Goal: Information Seeking & Learning: Learn about a topic

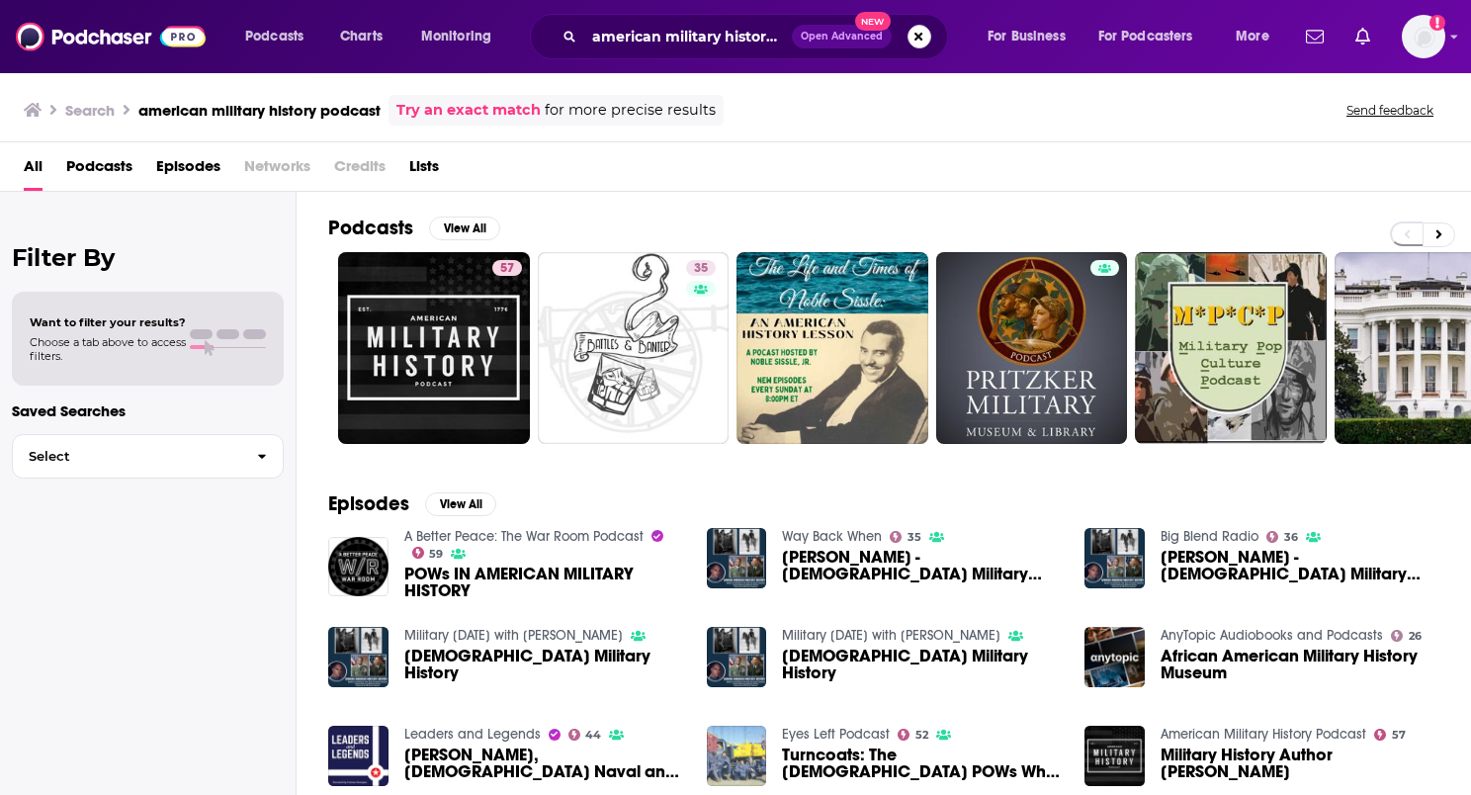
click at [925, 32] on button "Search podcasts, credits, & more..." at bounding box center [919, 37] width 24 height 24
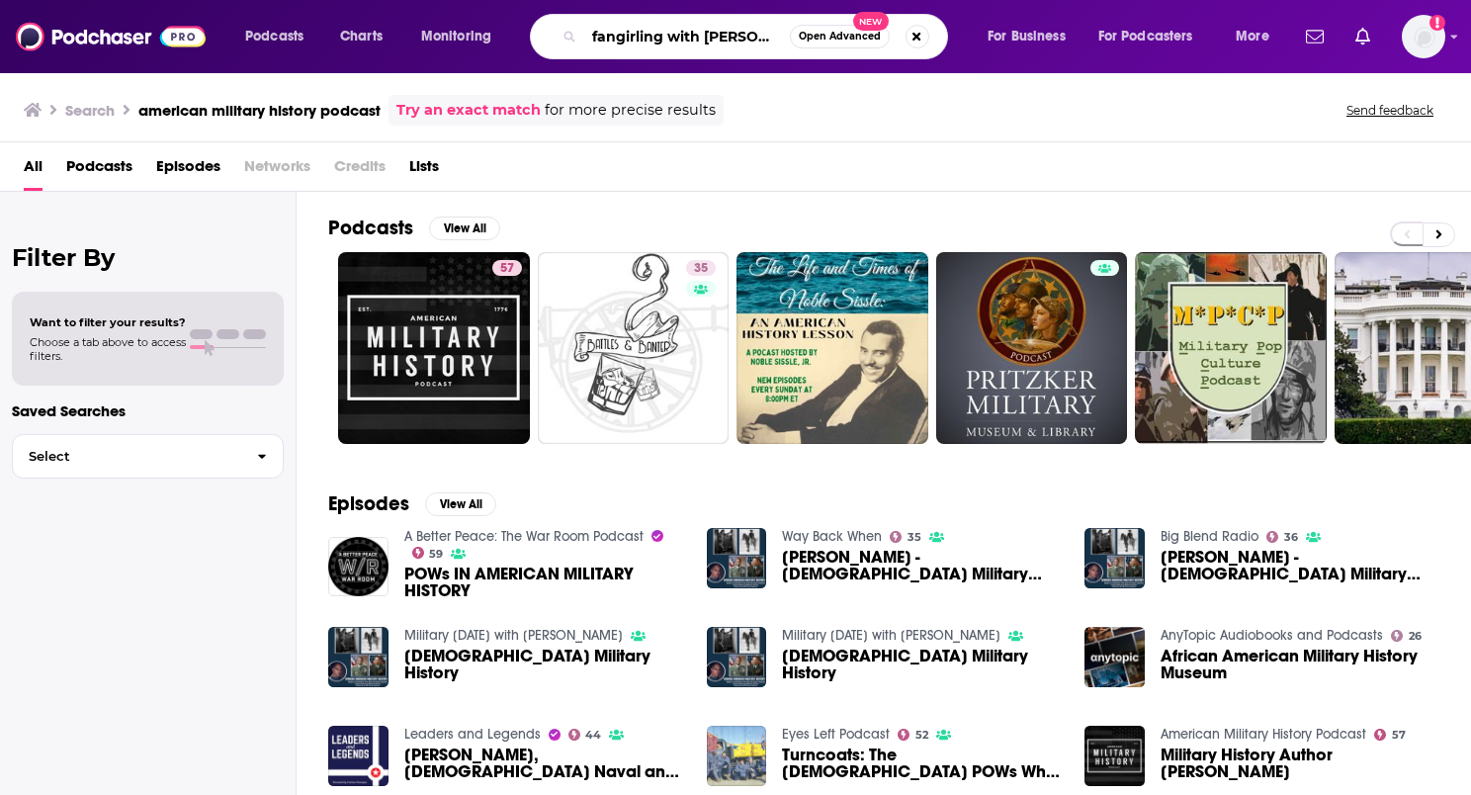
type input "fangirling with [PERSON_NAME]"
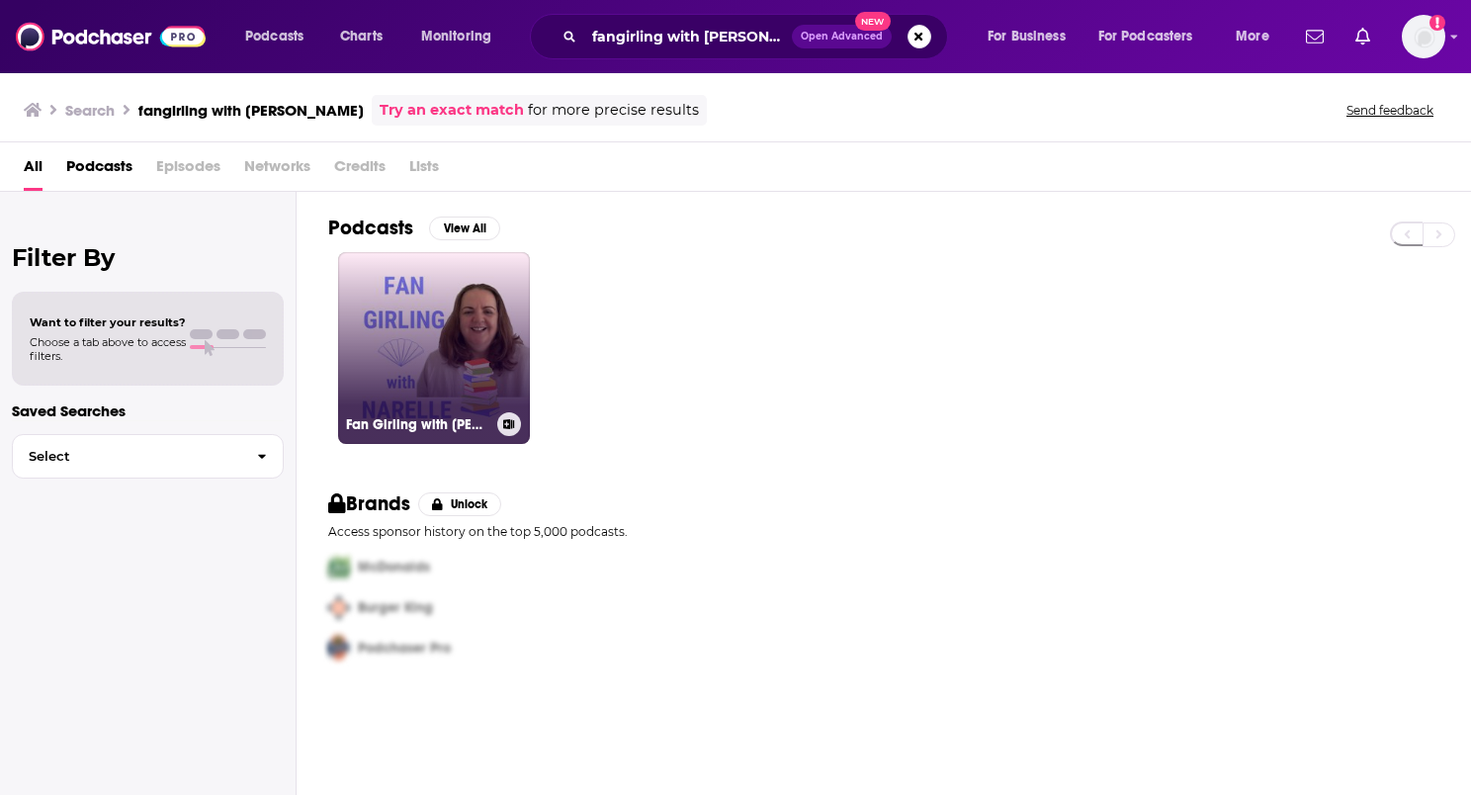
click at [407, 328] on link "Fan Girling with Narelle" at bounding box center [434, 348] width 192 height 192
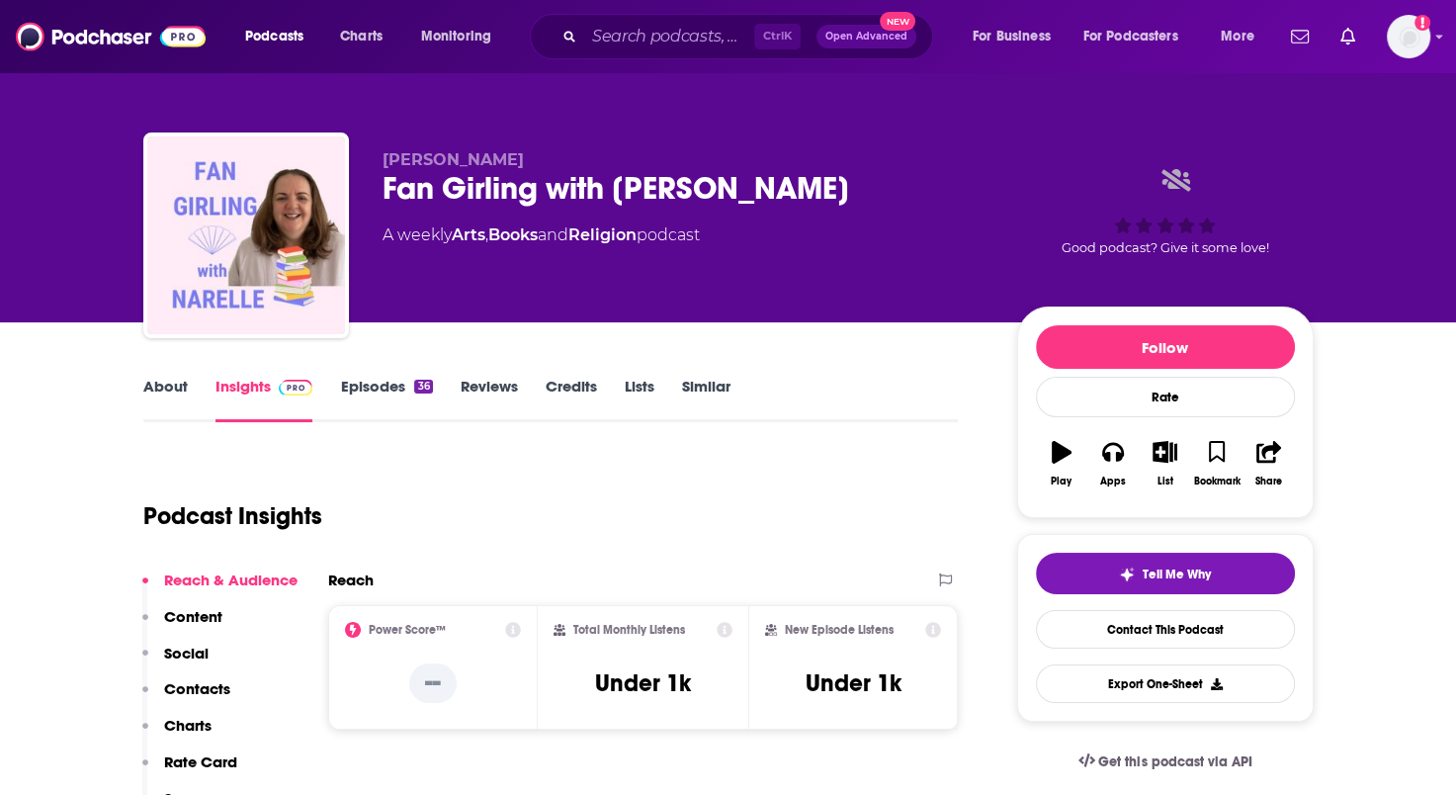
click at [384, 378] on link "Episodes 36" at bounding box center [386, 399] width 92 height 45
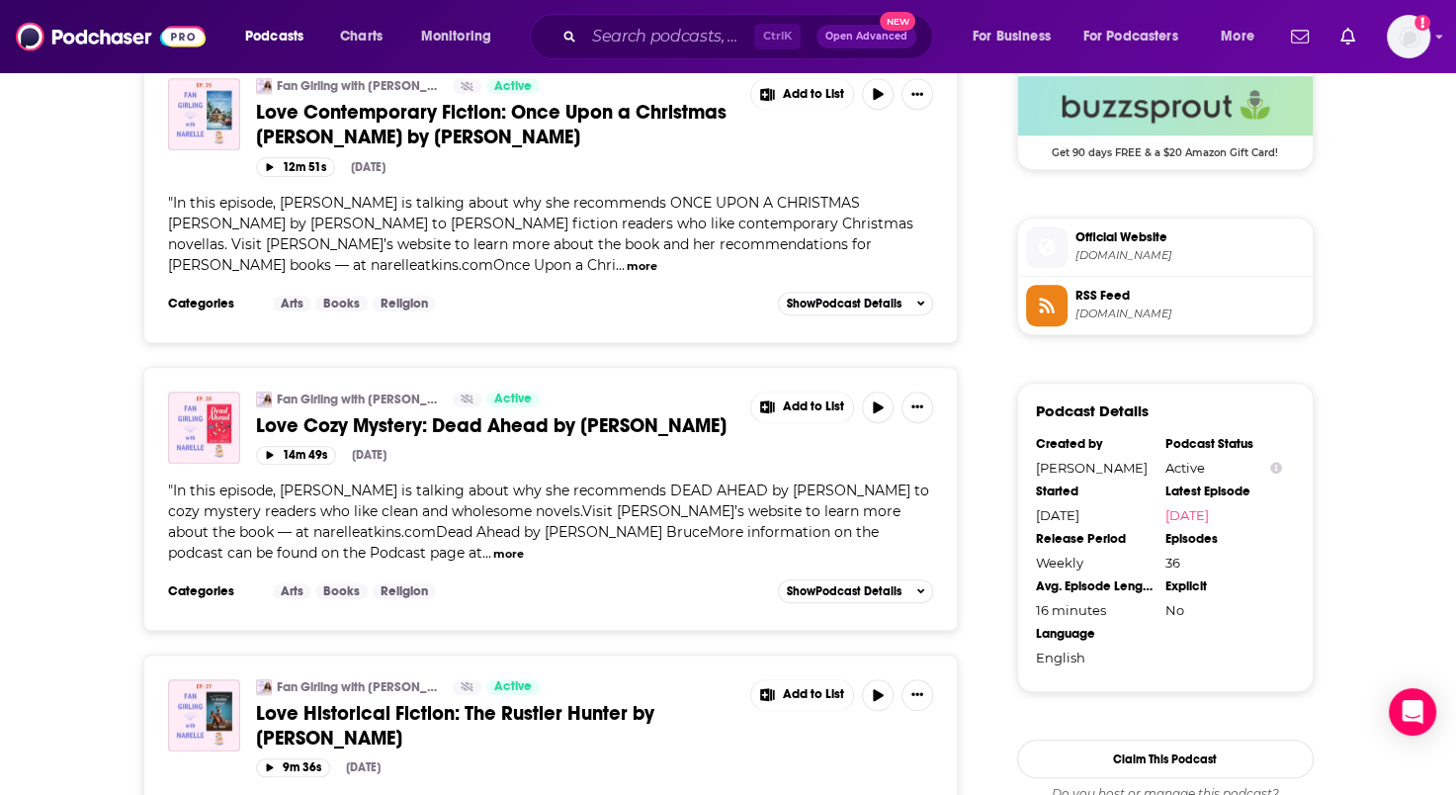
scroll to position [1186, 0]
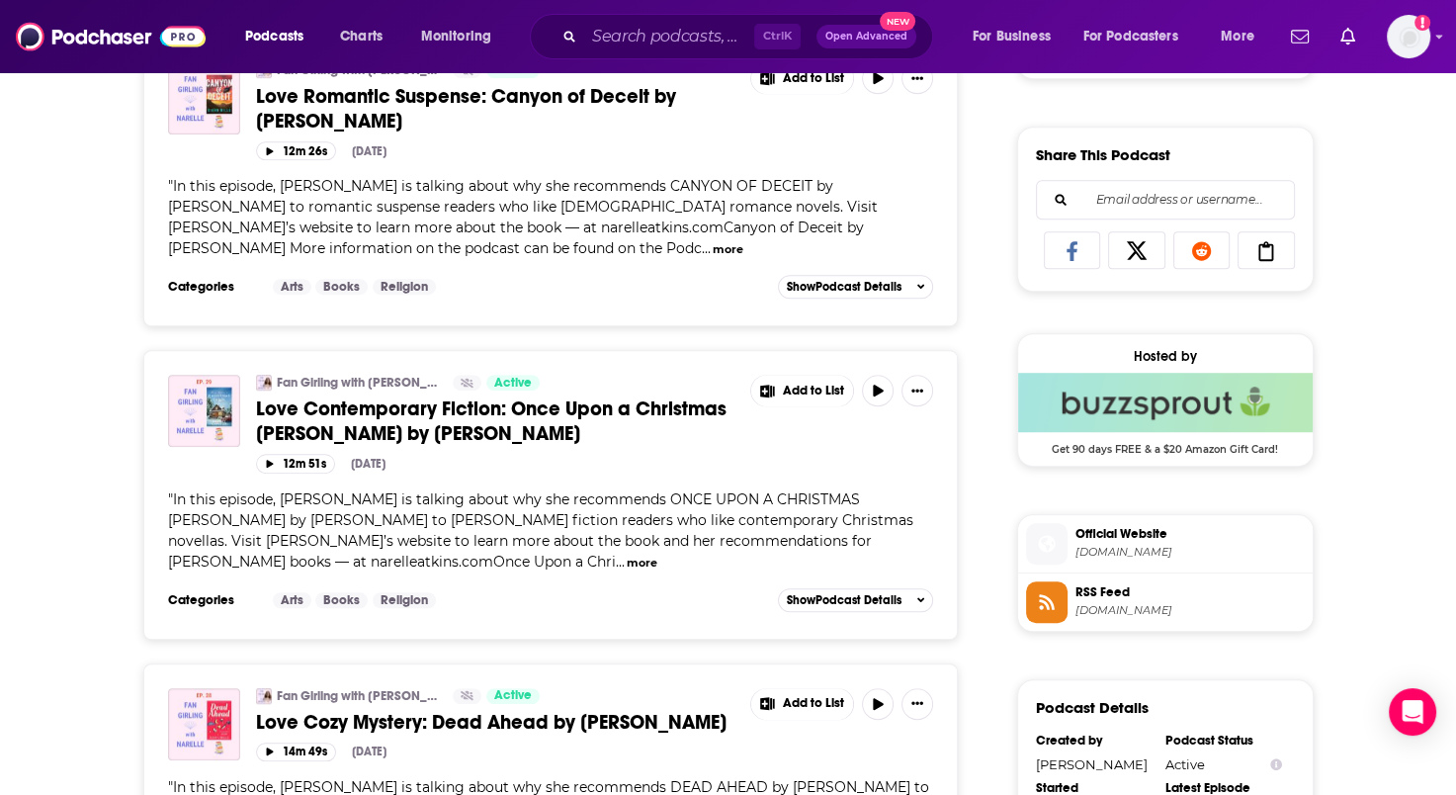
click at [383, 396] on span "Love Contemporary Fiction: Once Upon a Christmas Carol by Melody Carlson" at bounding box center [491, 420] width 470 height 49
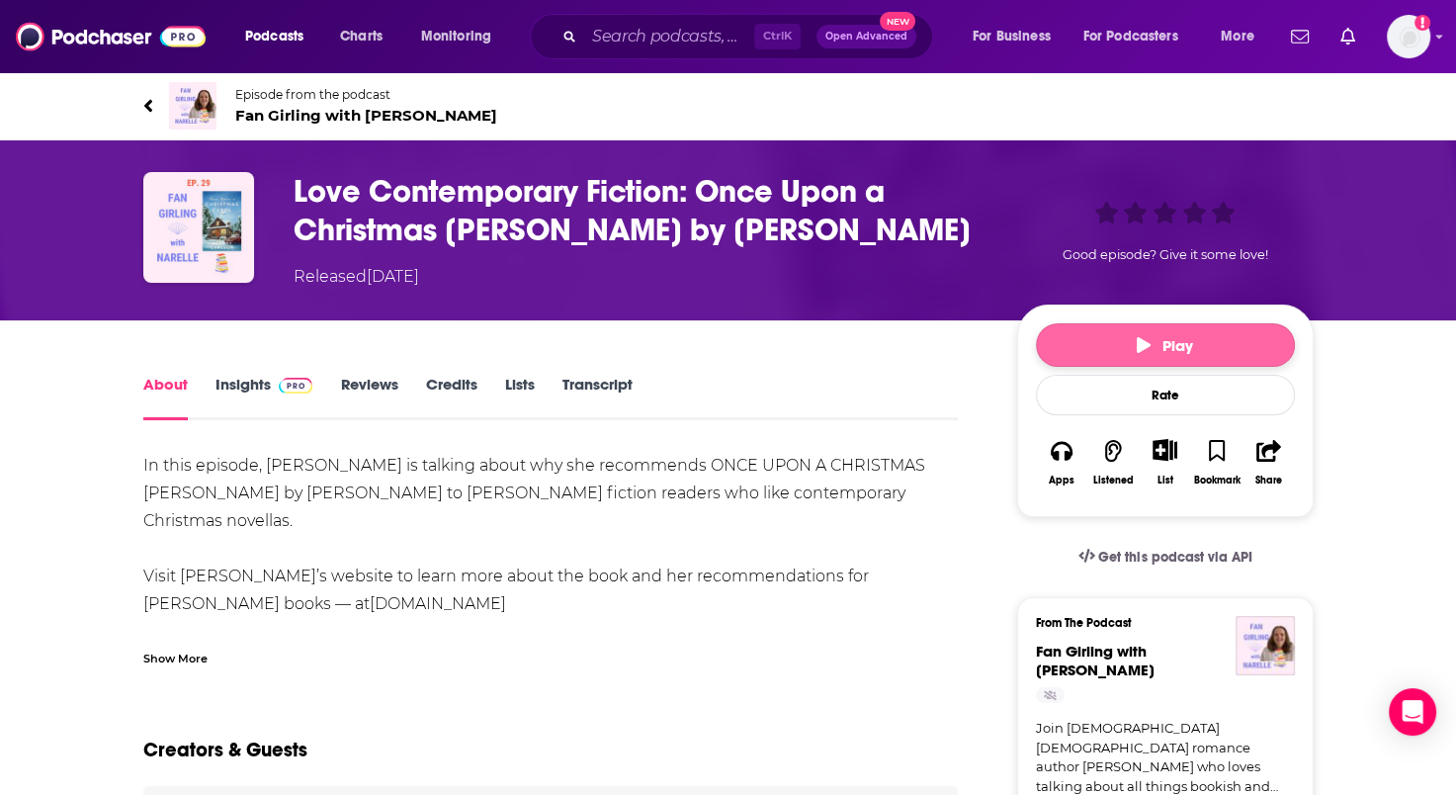
click at [1143, 349] on icon "button" at bounding box center [1144, 345] width 14 height 16
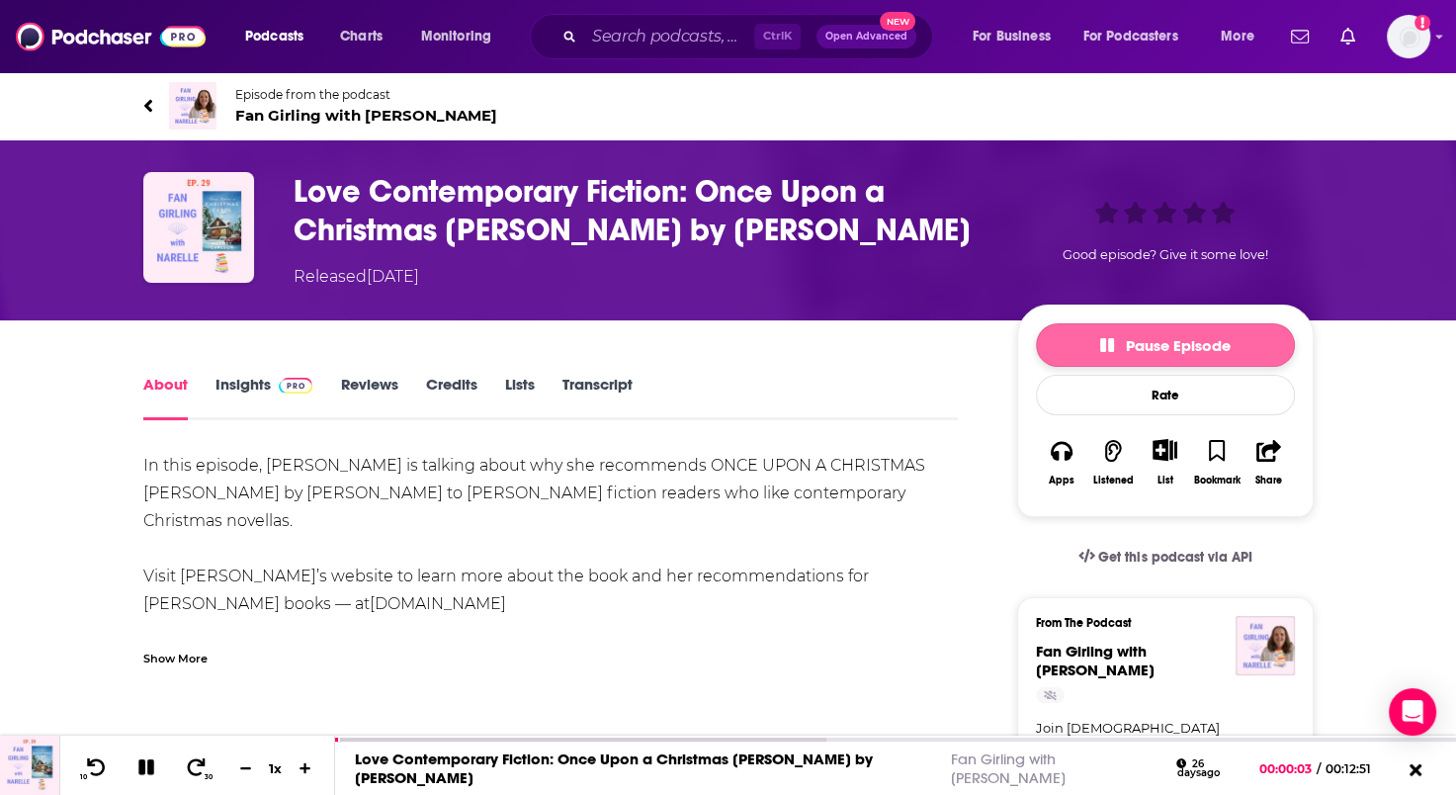
click at [1138, 347] on span "Pause Episode" at bounding box center [1165, 345] width 130 height 19
click at [1148, 344] on icon "button" at bounding box center [1144, 345] width 14 height 16
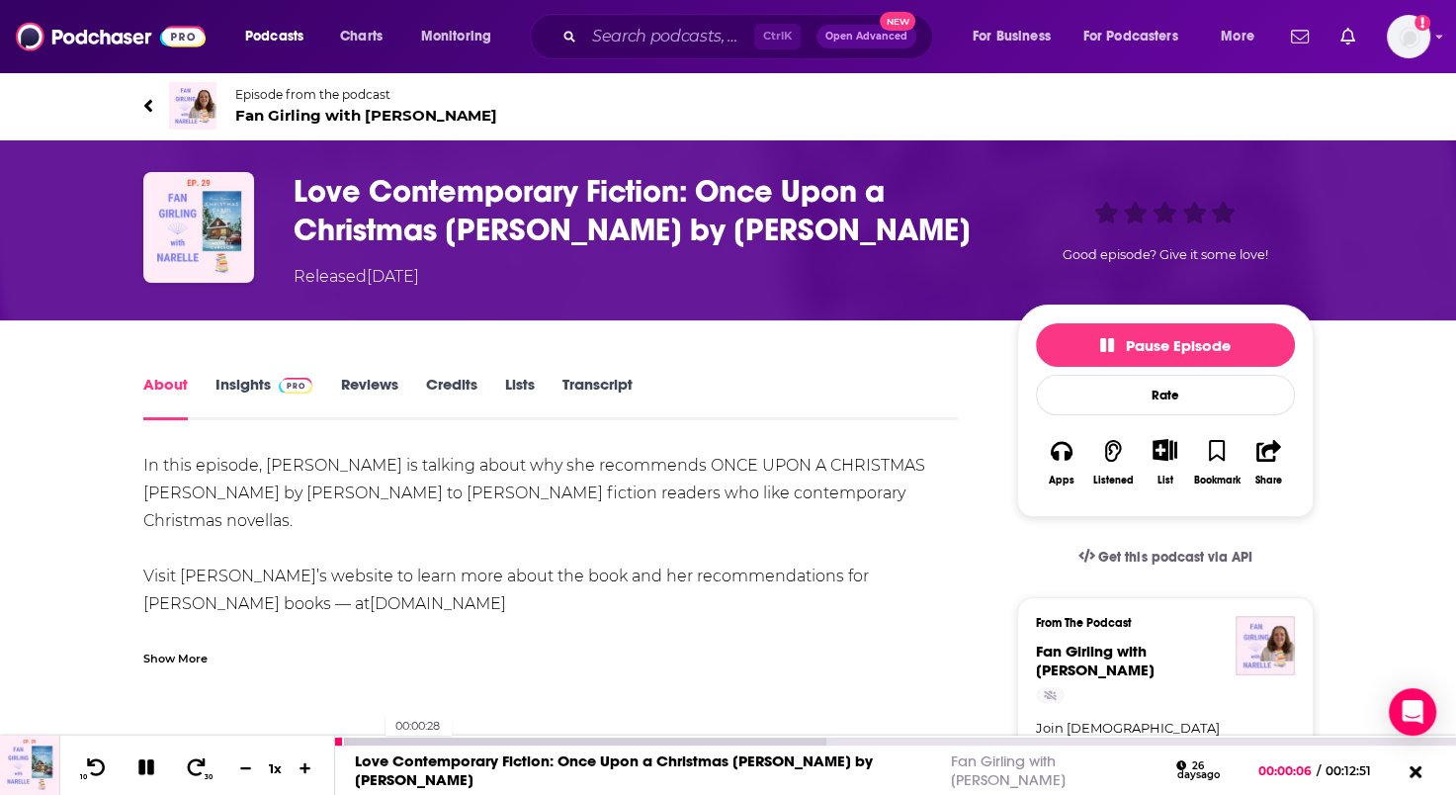
drag, startPoint x: 341, startPoint y: 743, endPoint x: 376, endPoint y: 744, distance: 34.6
click at [376, 744] on div "00:00:28" at bounding box center [895, 741] width 1121 height 8
click at [190, 771] on icon at bounding box center [196, 767] width 25 height 20
drag, startPoint x: 143, startPoint y: 768, endPoint x: 165, endPoint y: 776, distance: 23.1
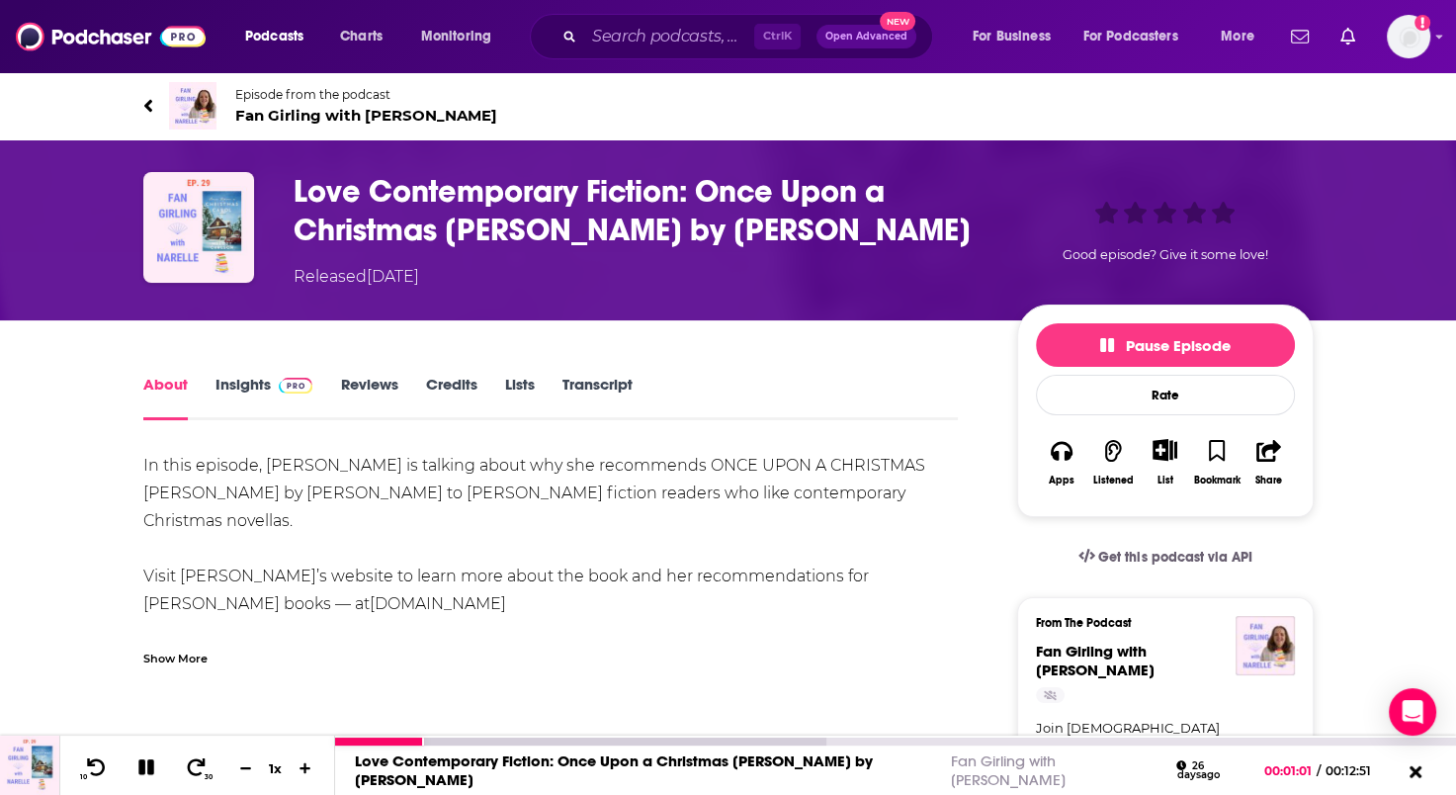
click at [144, 769] on icon at bounding box center [146, 767] width 16 height 16
click at [160, 386] on link "About" at bounding box center [165, 397] width 44 height 45
click at [249, 382] on link "Insights" at bounding box center [264, 397] width 98 height 45
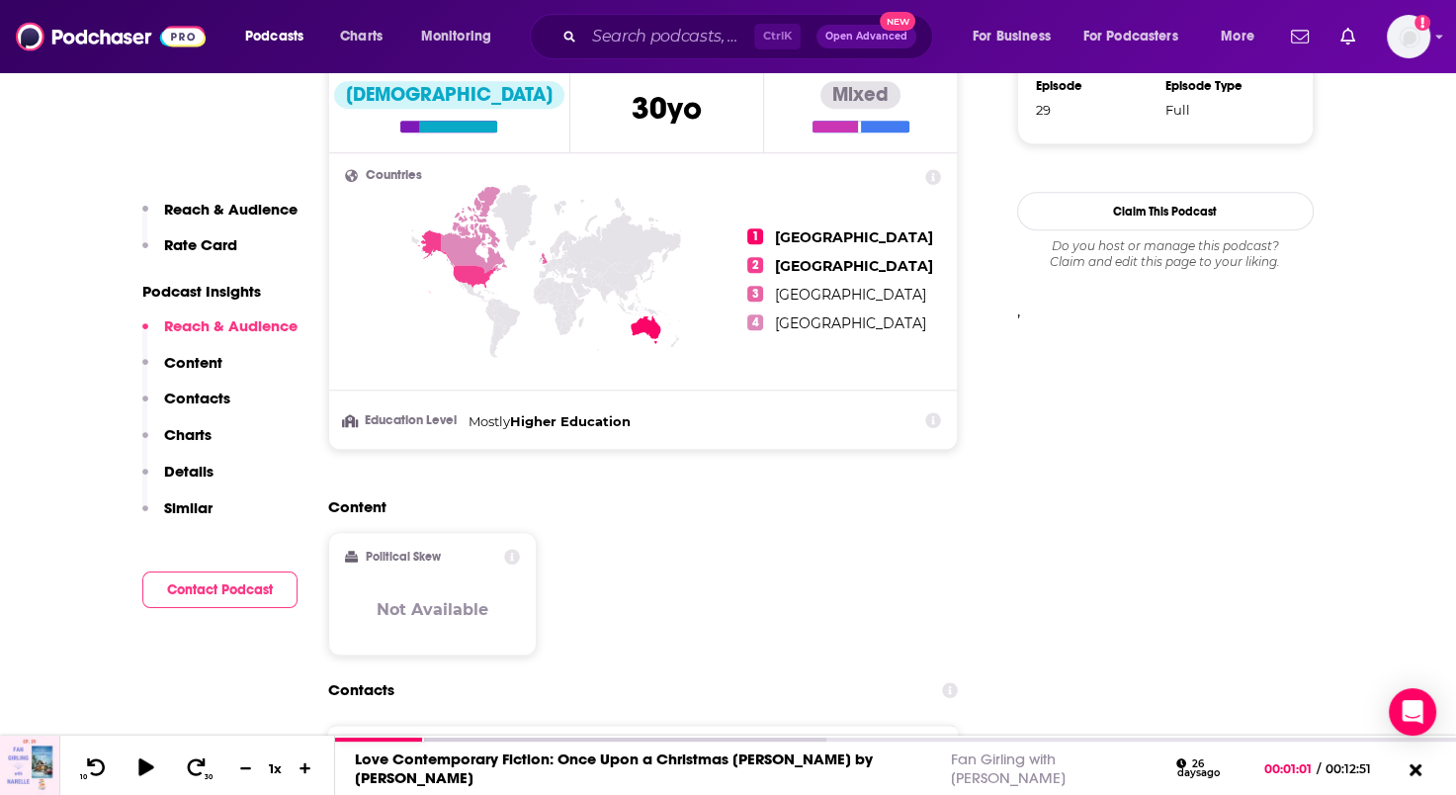
scroll to position [1581, 0]
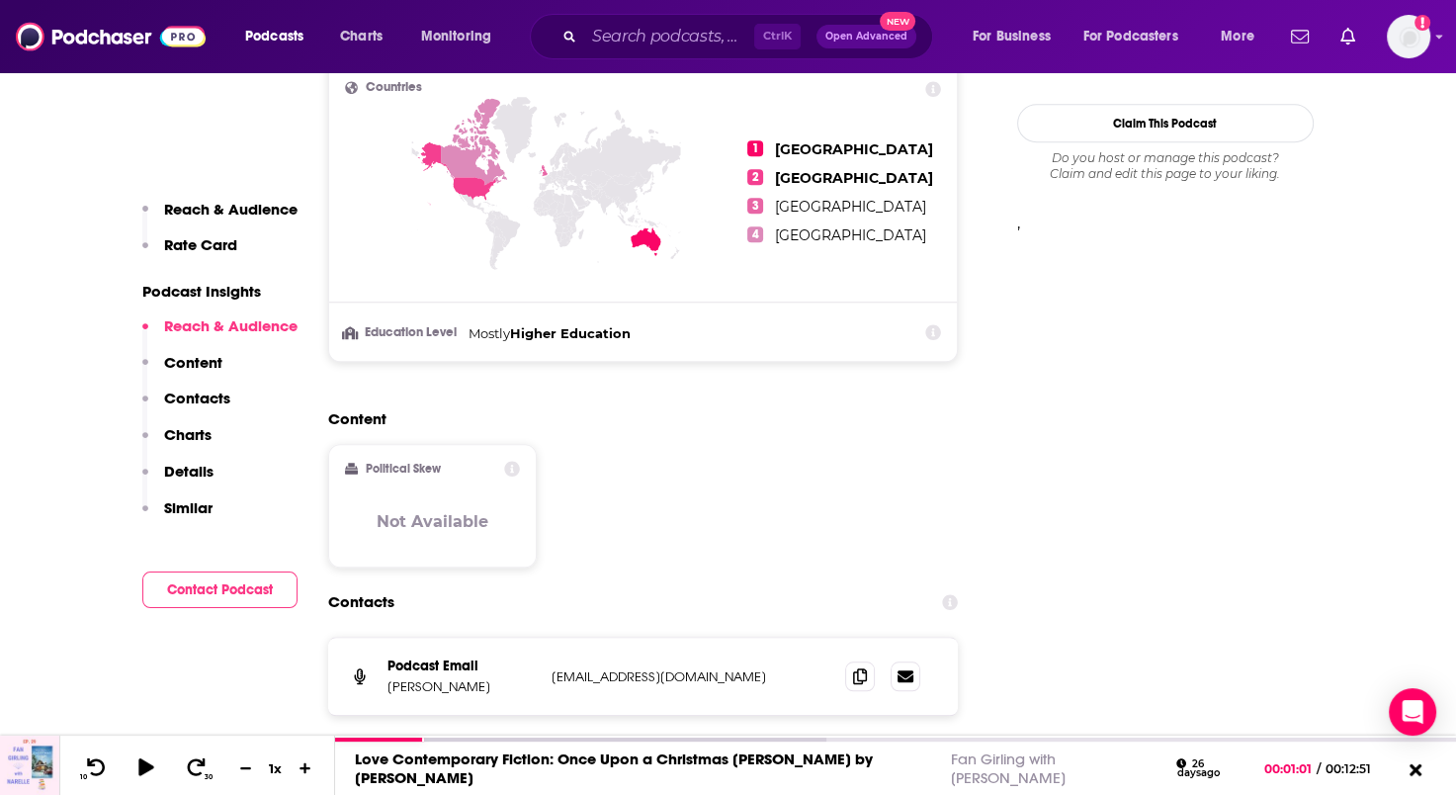
drag, startPoint x: 756, startPoint y: 678, endPoint x: 534, endPoint y: 679, distance: 222.4
click at [0, 0] on div "Podcast Email Narelle Atkins narelleatkins@bigpond.com narelleatkins@bigpond.com" at bounding box center [0, 0] width 0 height 0
drag, startPoint x: 534, startPoint y: 679, endPoint x: 567, endPoint y: 676, distance: 33.7
copy div "narelleatkins@bigpond.com"
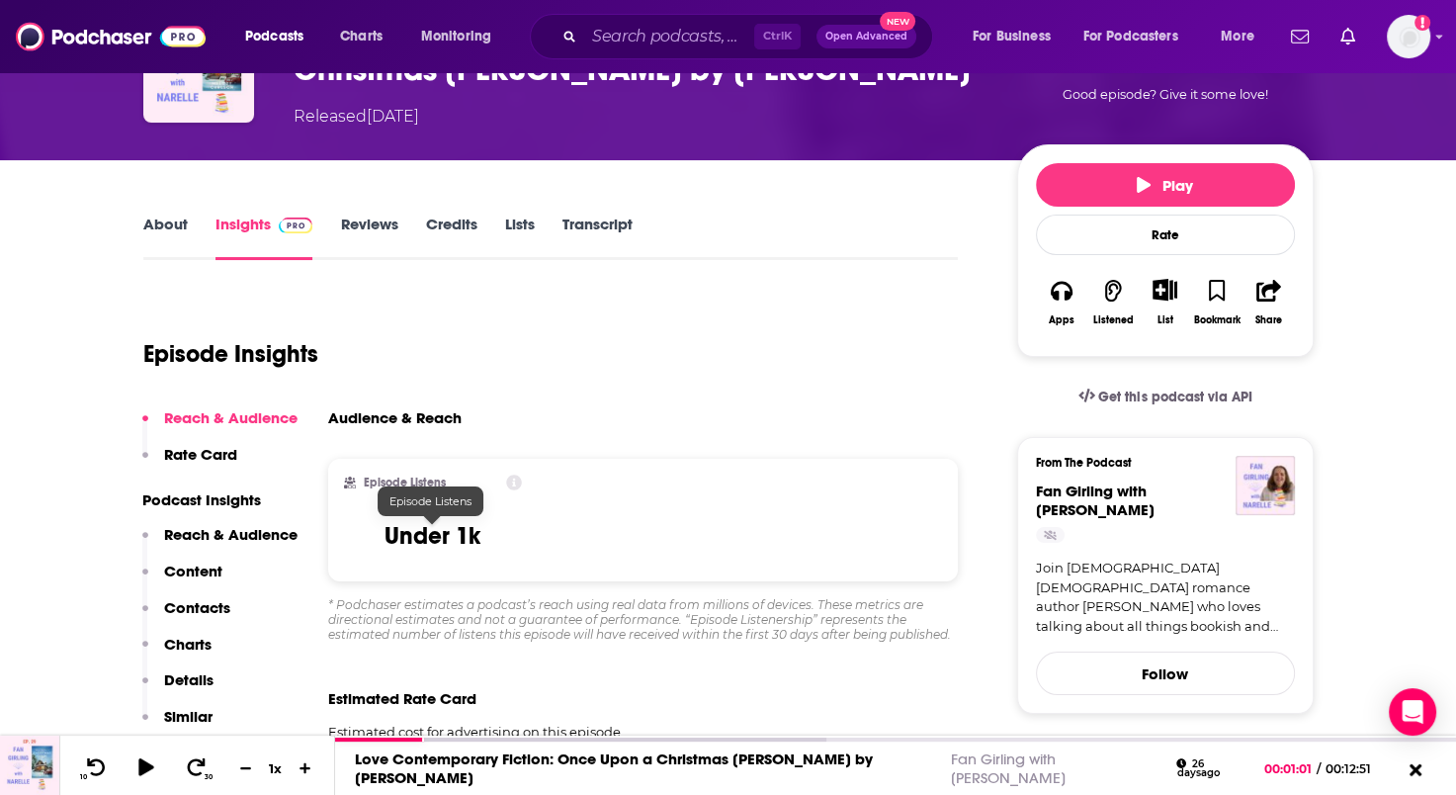
scroll to position [0, 0]
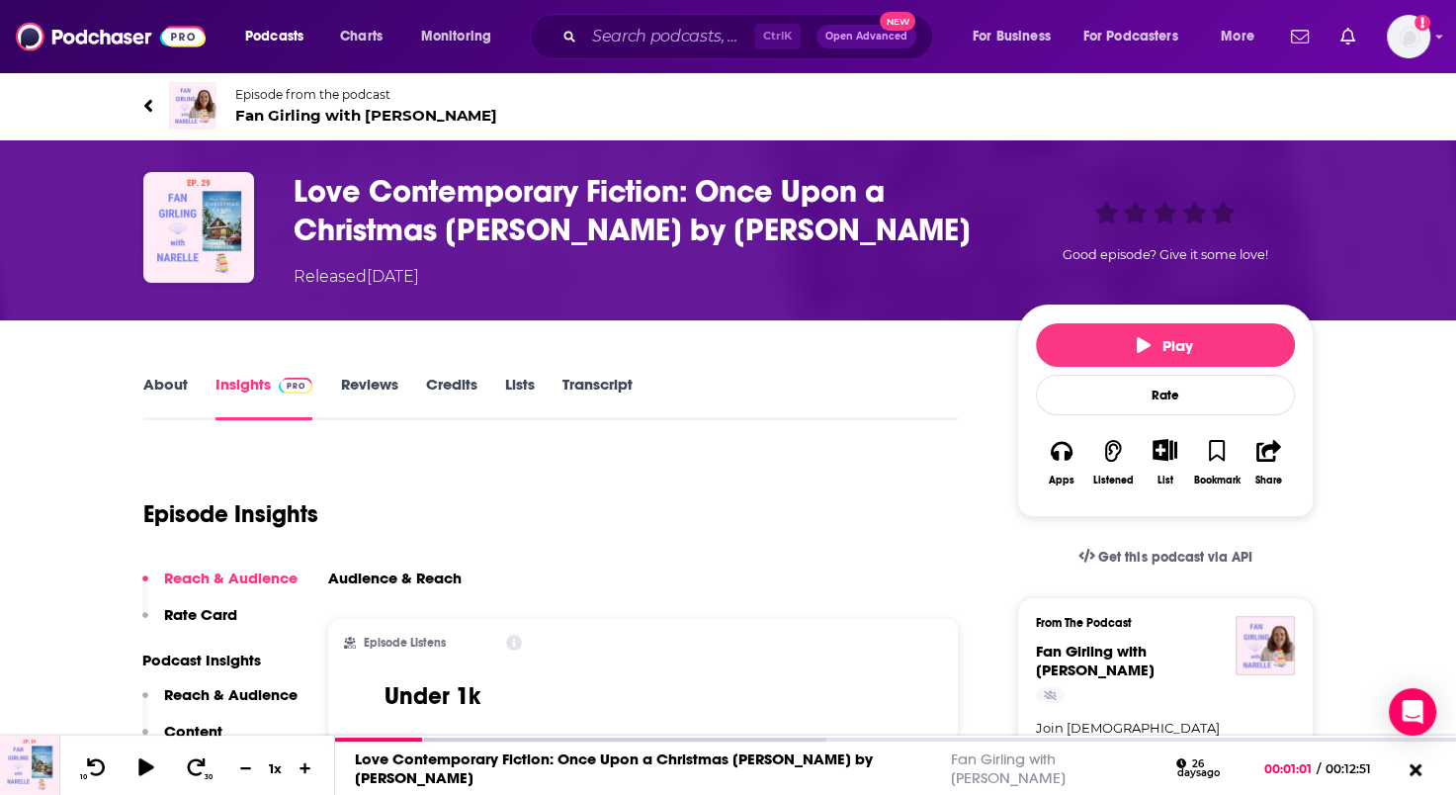
click at [155, 387] on link "About" at bounding box center [165, 397] width 44 height 45
drag, startPoint x: 165, startPoint y: 379, endPoint x: 193, endPoint y: 416, distance: 46.7
click at [165, 381] on link "About" at bounding box center [165, 397] width 44 height 45
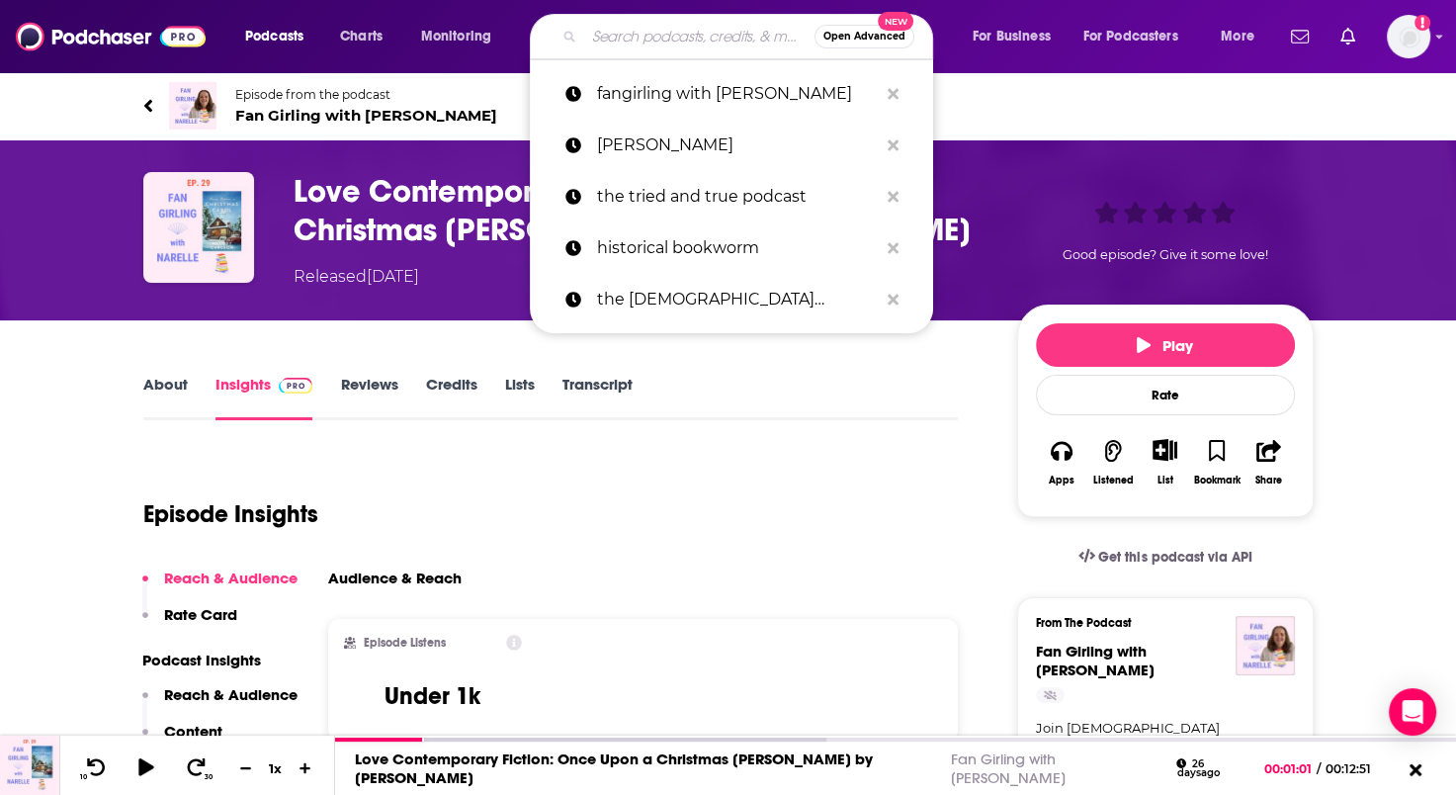
click at [630, 38] on input "Search podcasts, credits, & more..." at bounding box center [699, 37] width 230 height 32
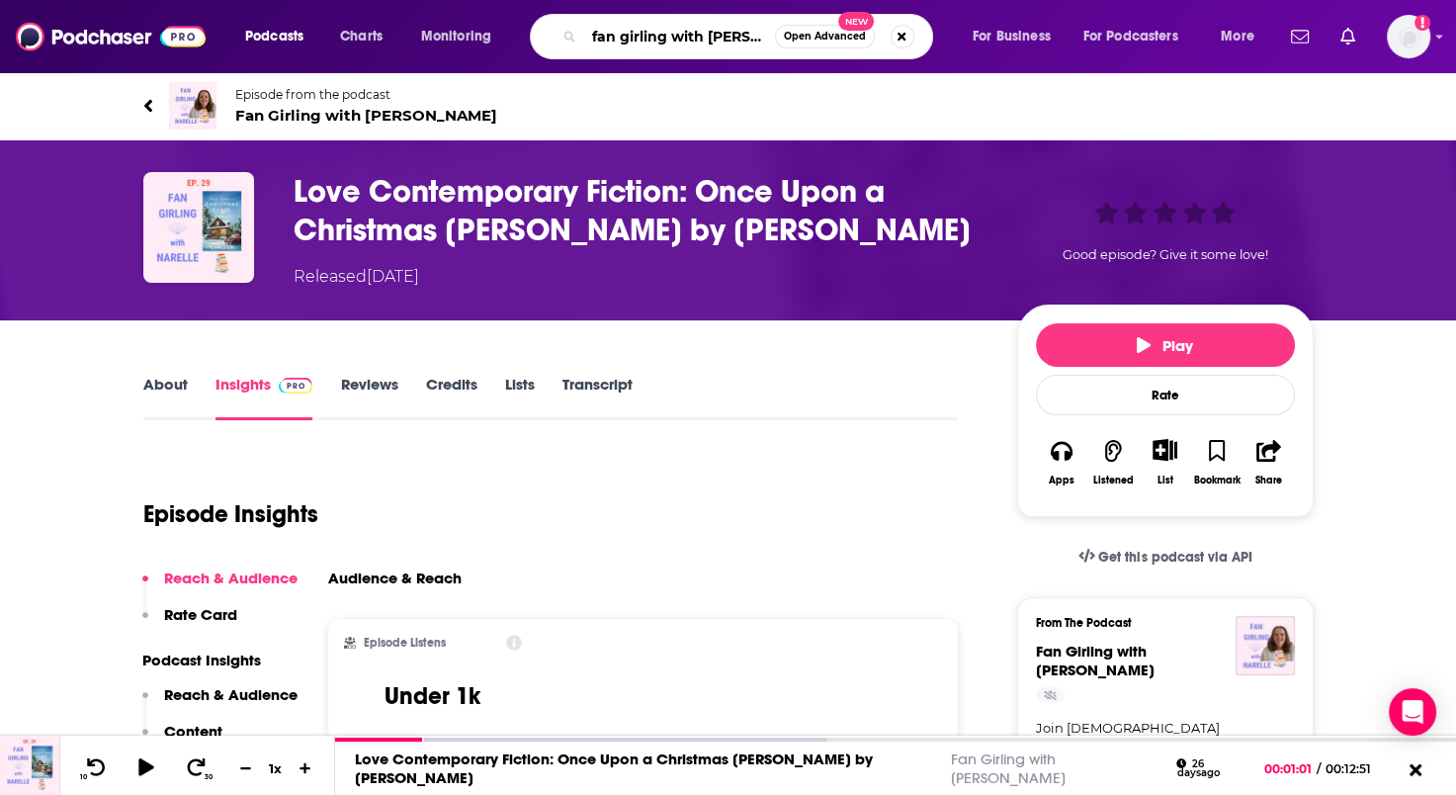
type input "fan girling with narelle"
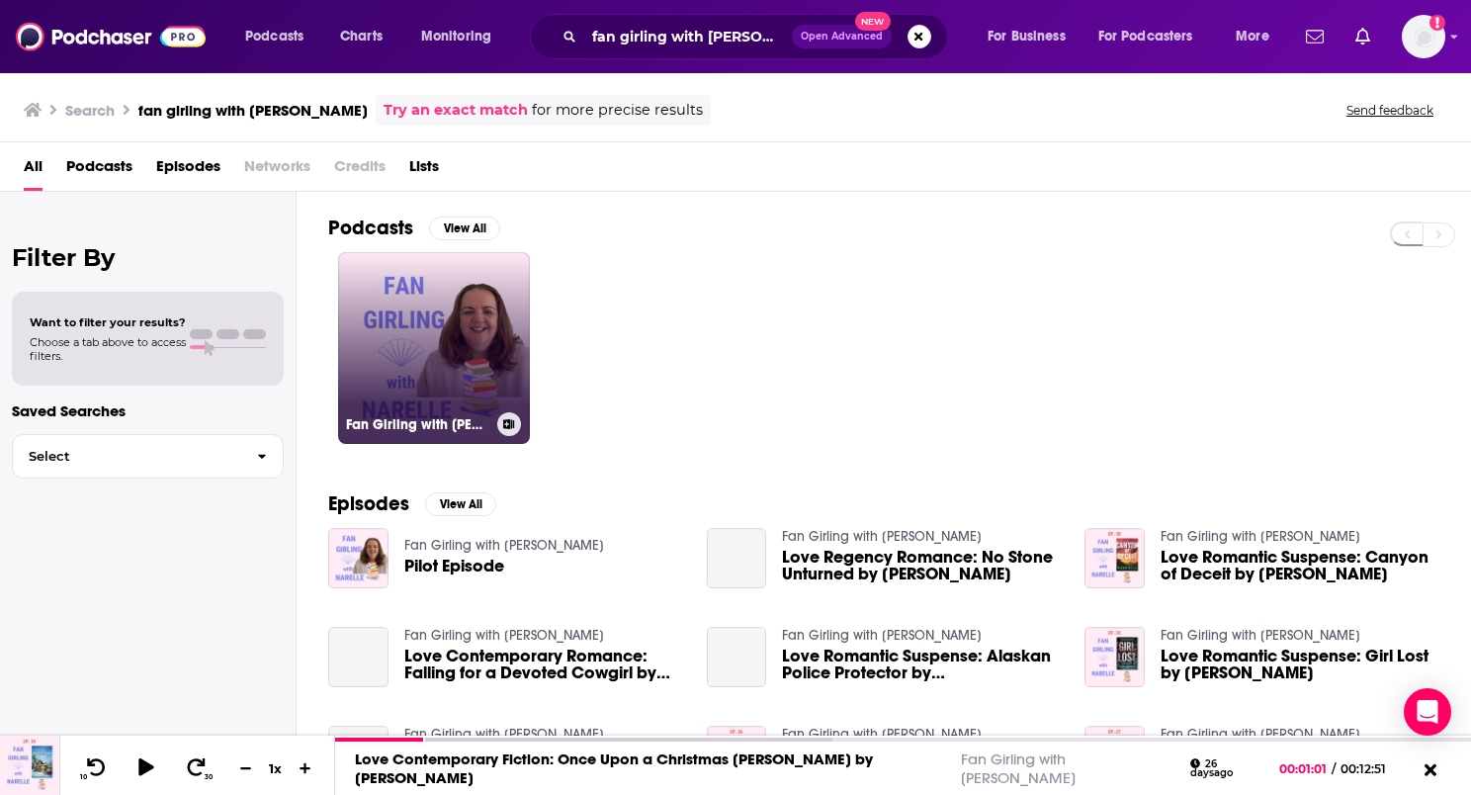
click at [480, 366] on link "Fan Girling with Narelle" at bounding box center [434, 348] width 192 height 192
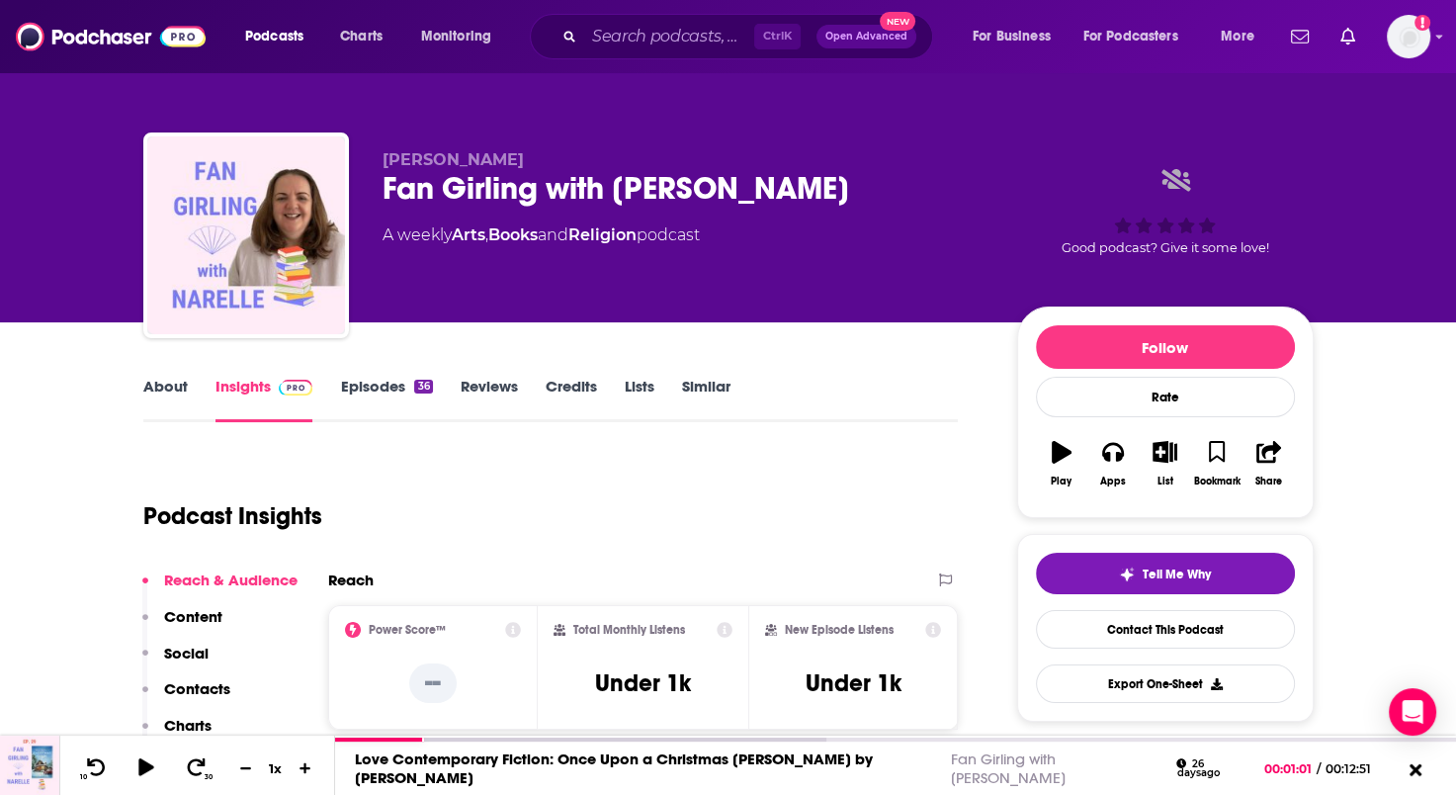
click at [375, 377] on link "Episodes 36" at bounding box center [386, 399] width 92 height 45
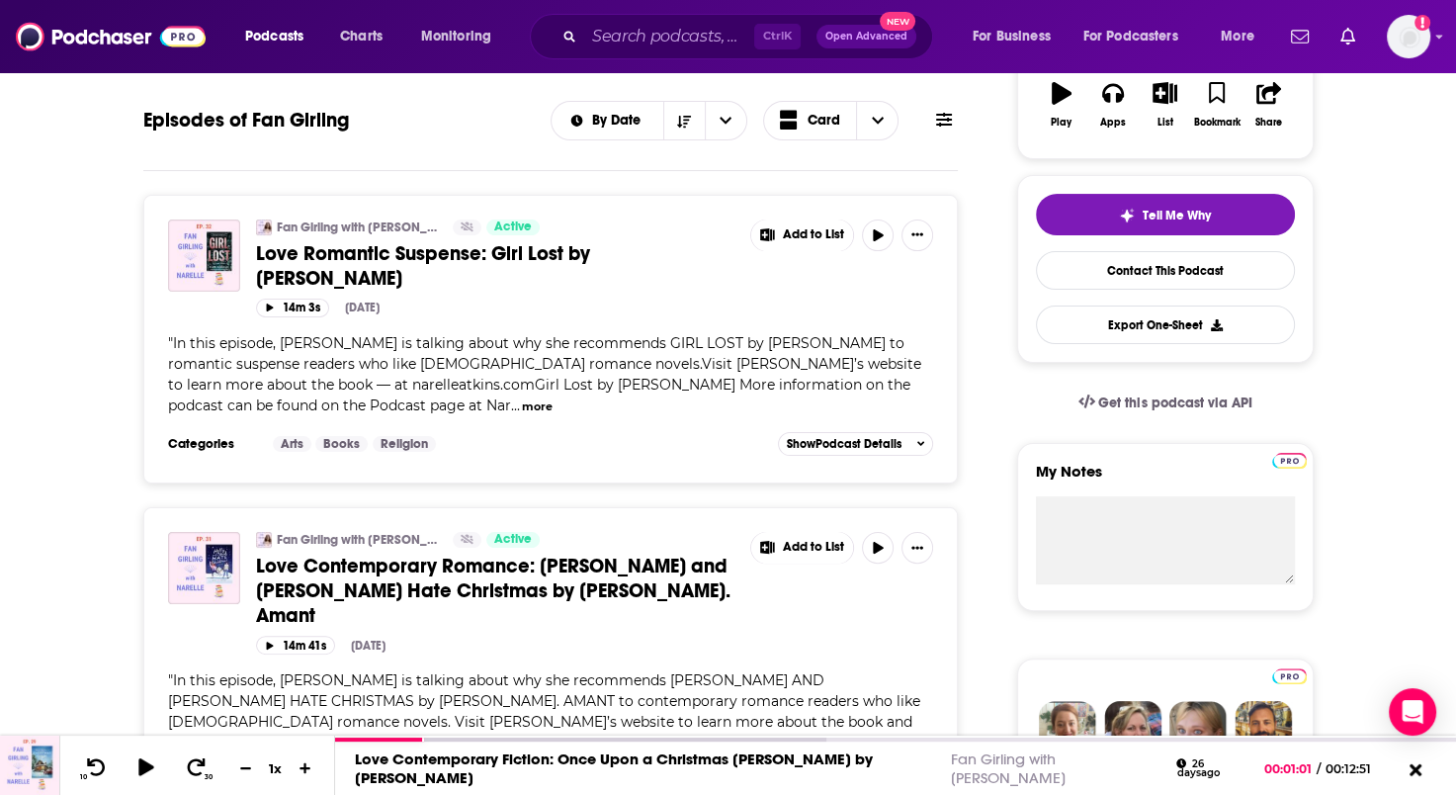
scroll to position [296, 0]
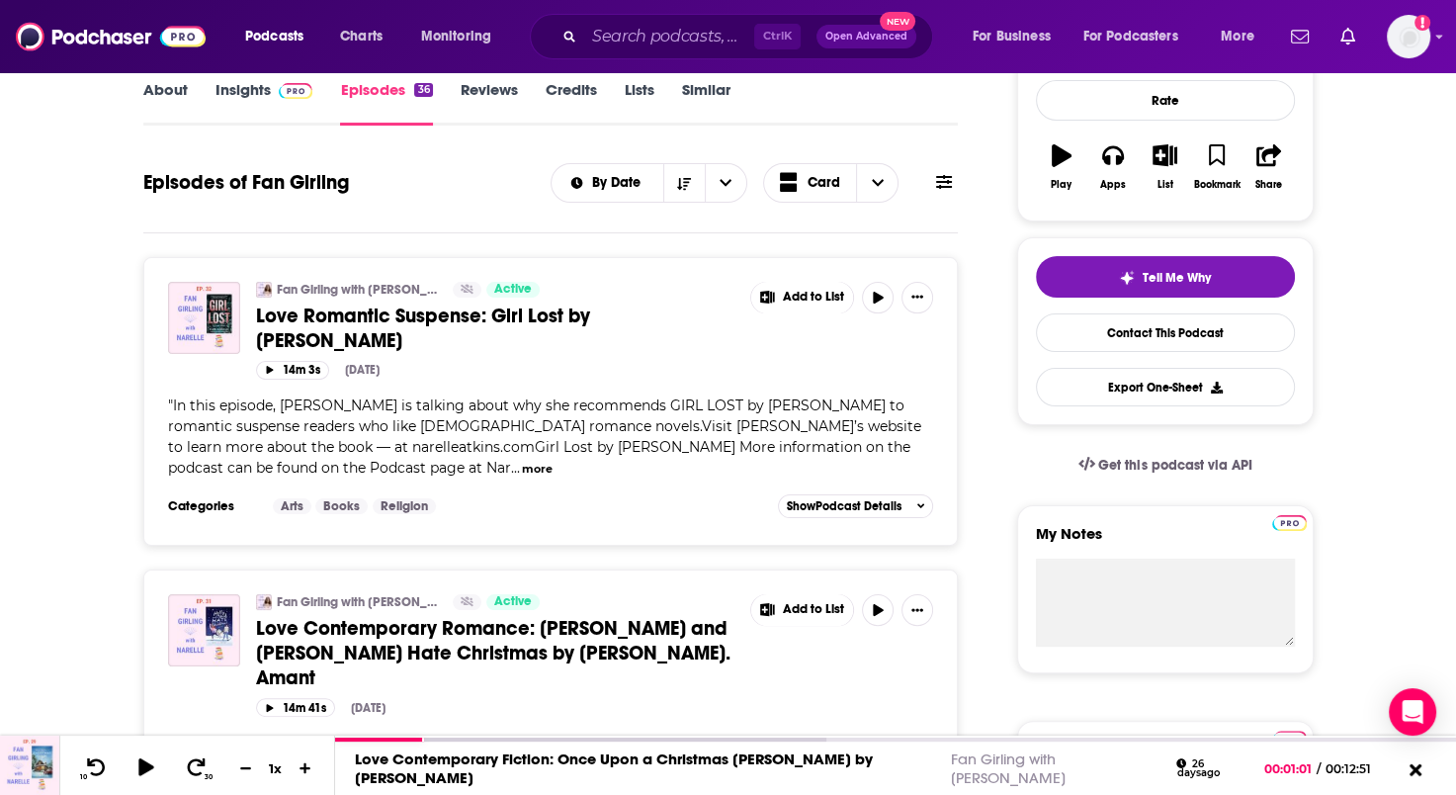
click at [527, 316] on span "Love Romantic Suspense: Girl Lost by Kate Angelo" at bounding box center [423, 327] width 334 height 49
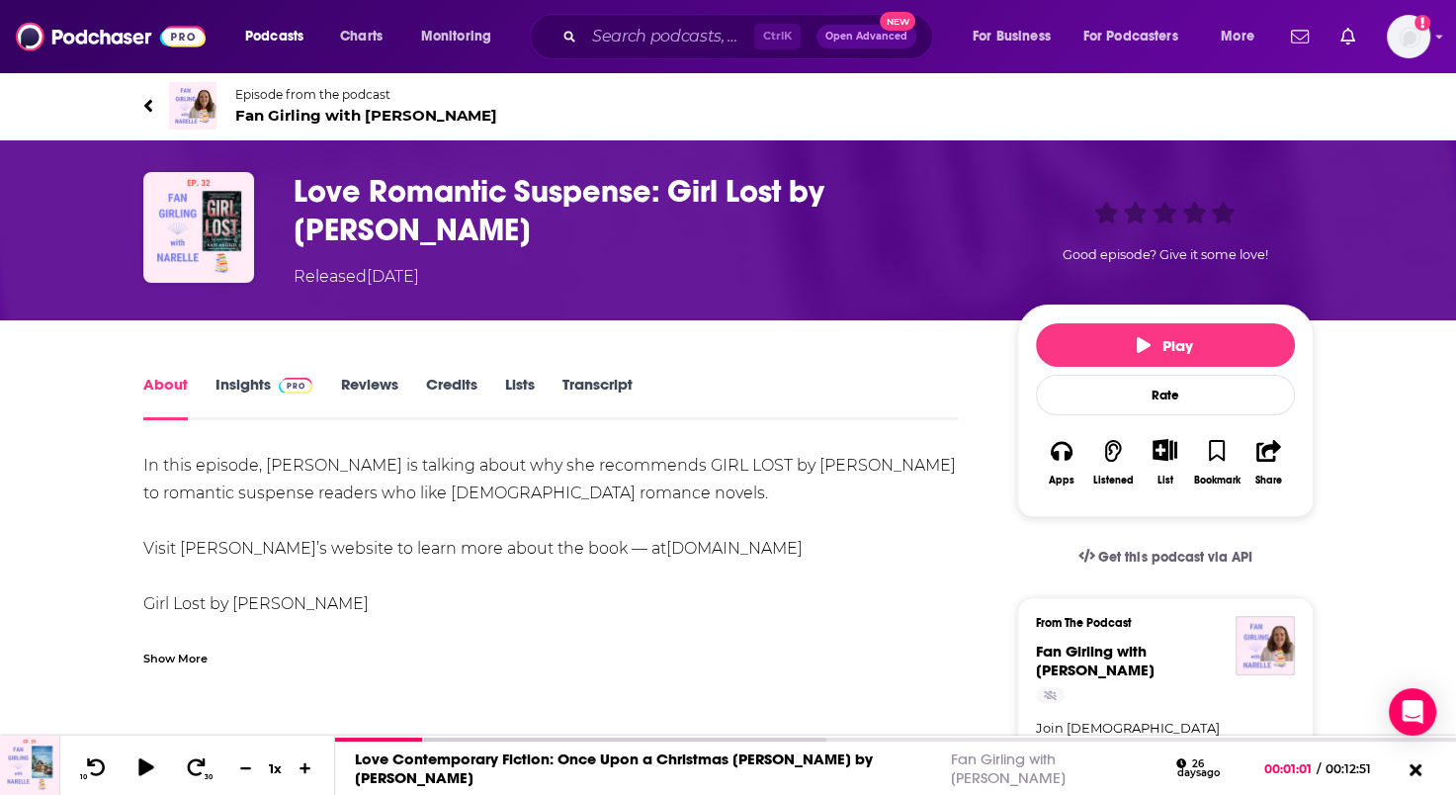
drag, startPoint x: 63, startPoint y: 465, endPoint x: 91, endPoint y: 469, distance: 28.0
click at [146, 102] on icon at bounding box center [147, 105] width 8 height 13
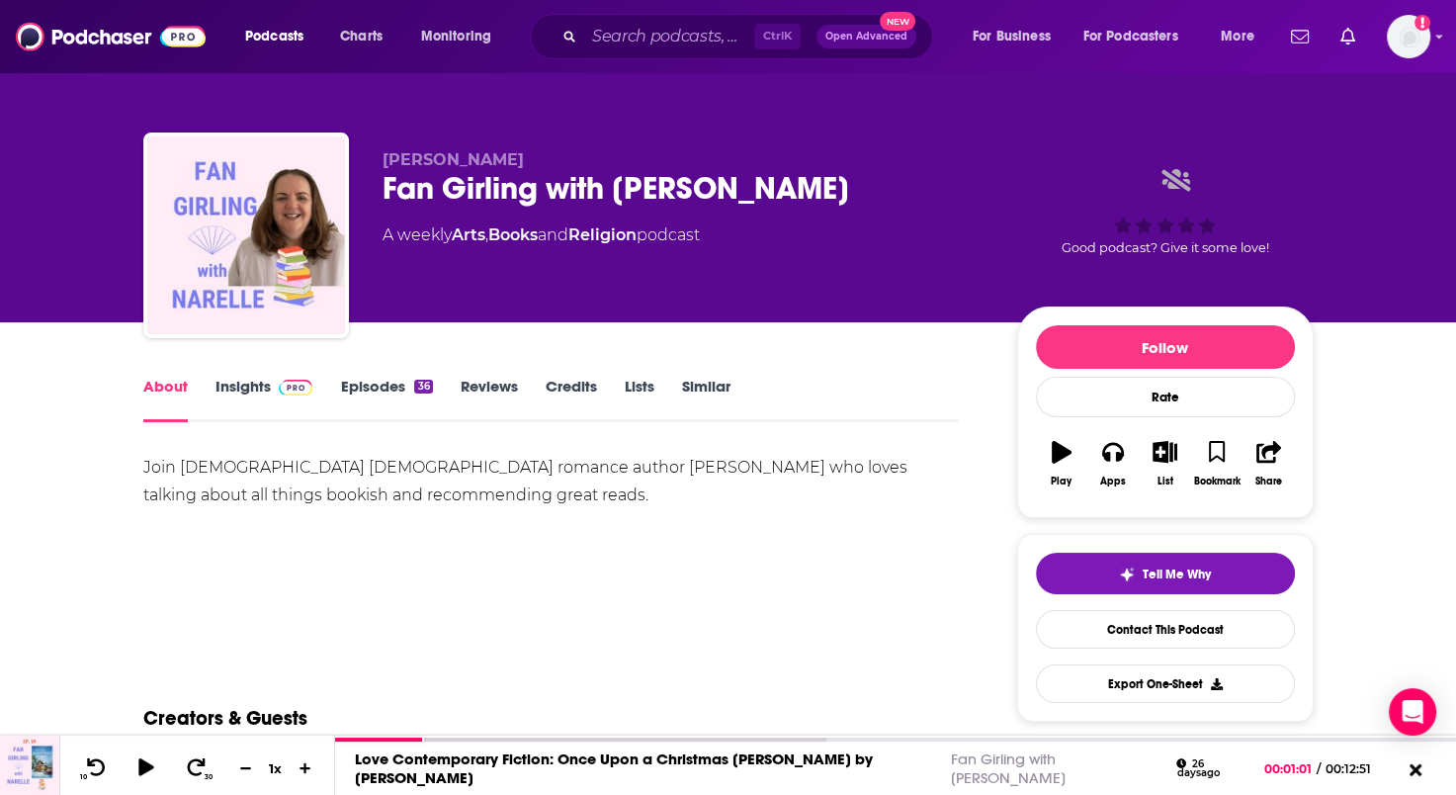
click at [366, 386] on link "Episodes 36" at bounding box center [386, 399] width 92 height 45
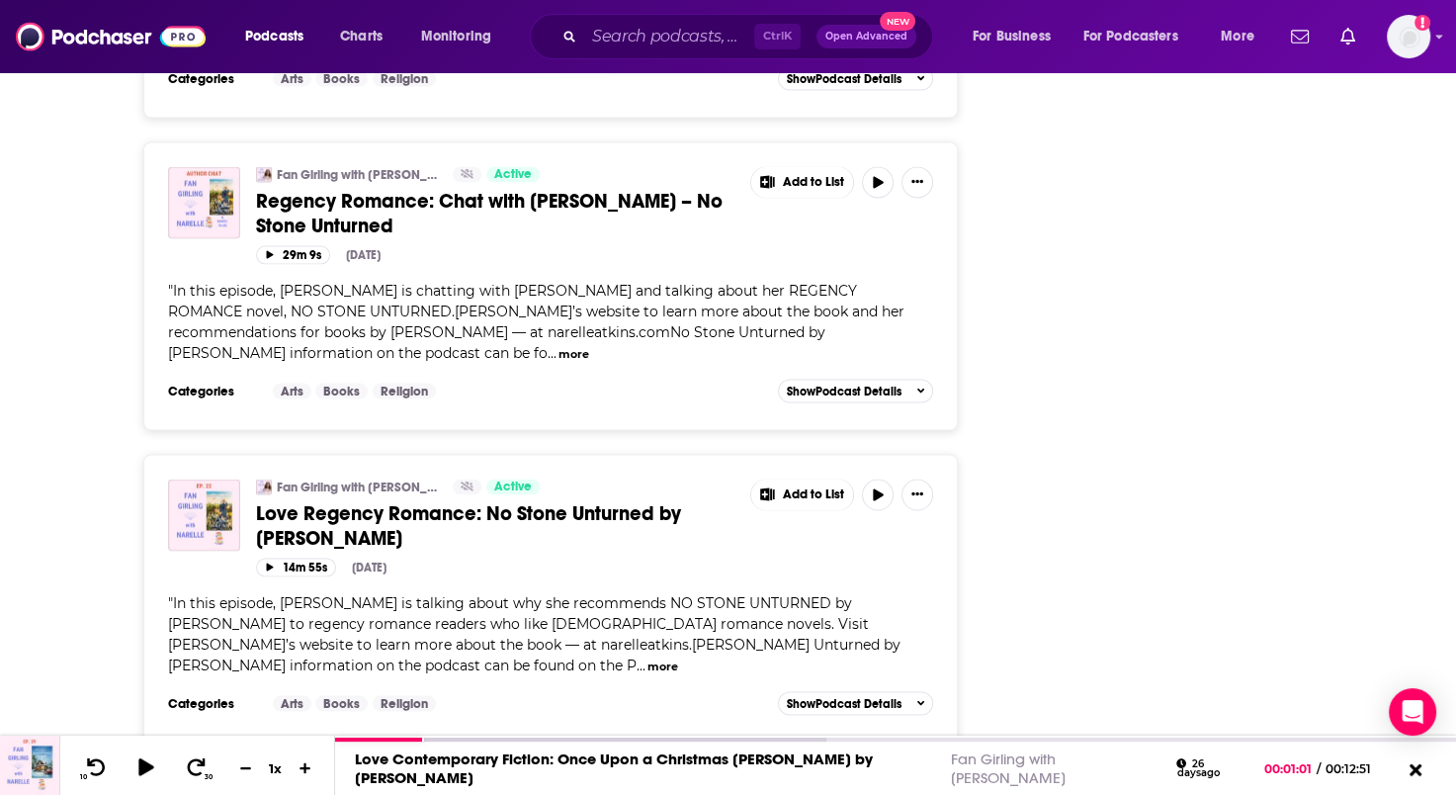
scroll to position [4052, 0]
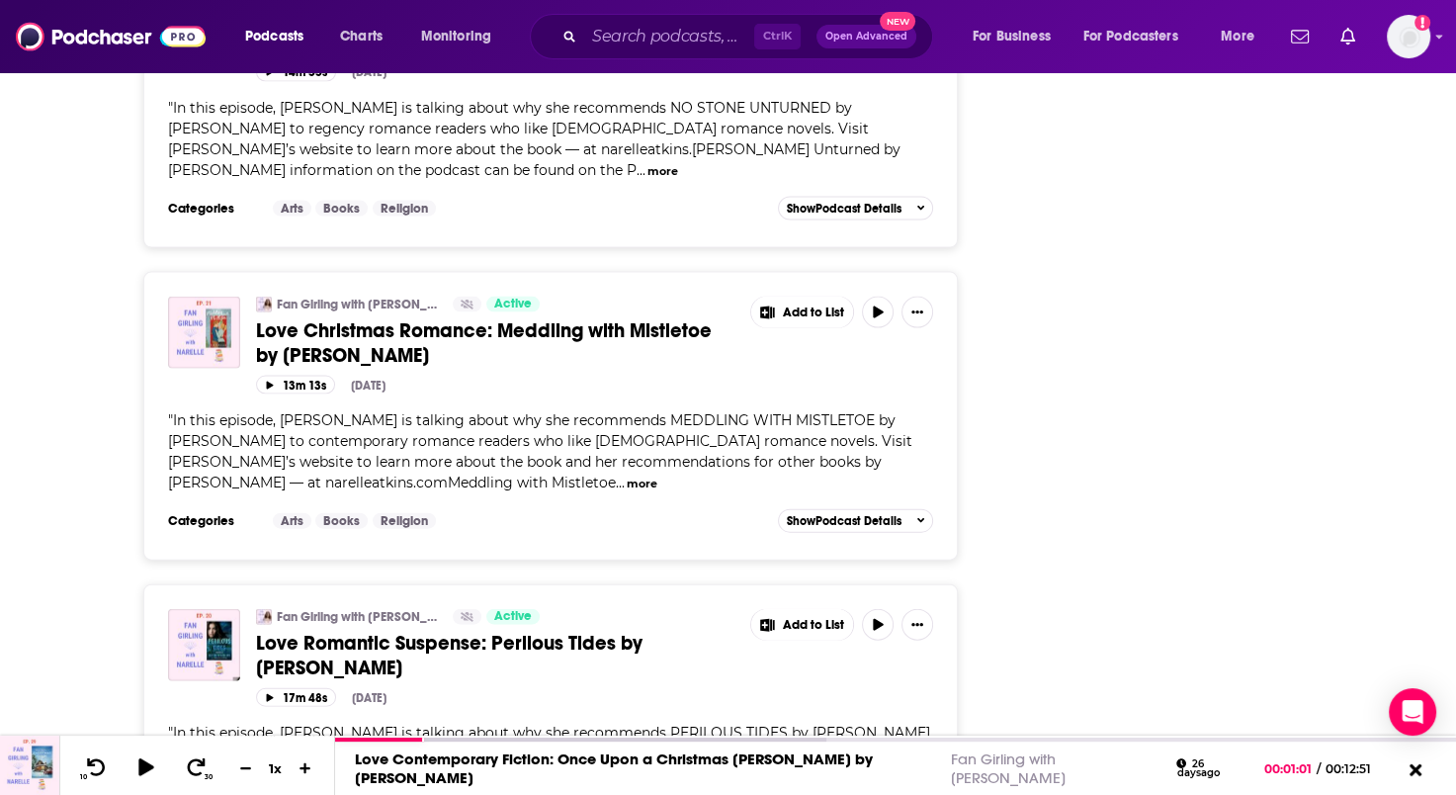
click at [527, 318] on span "Love Christmas Romance: Meddling with Mistletoe by Liz Johnson" at bounding box center [484, 342] width 456 height 49
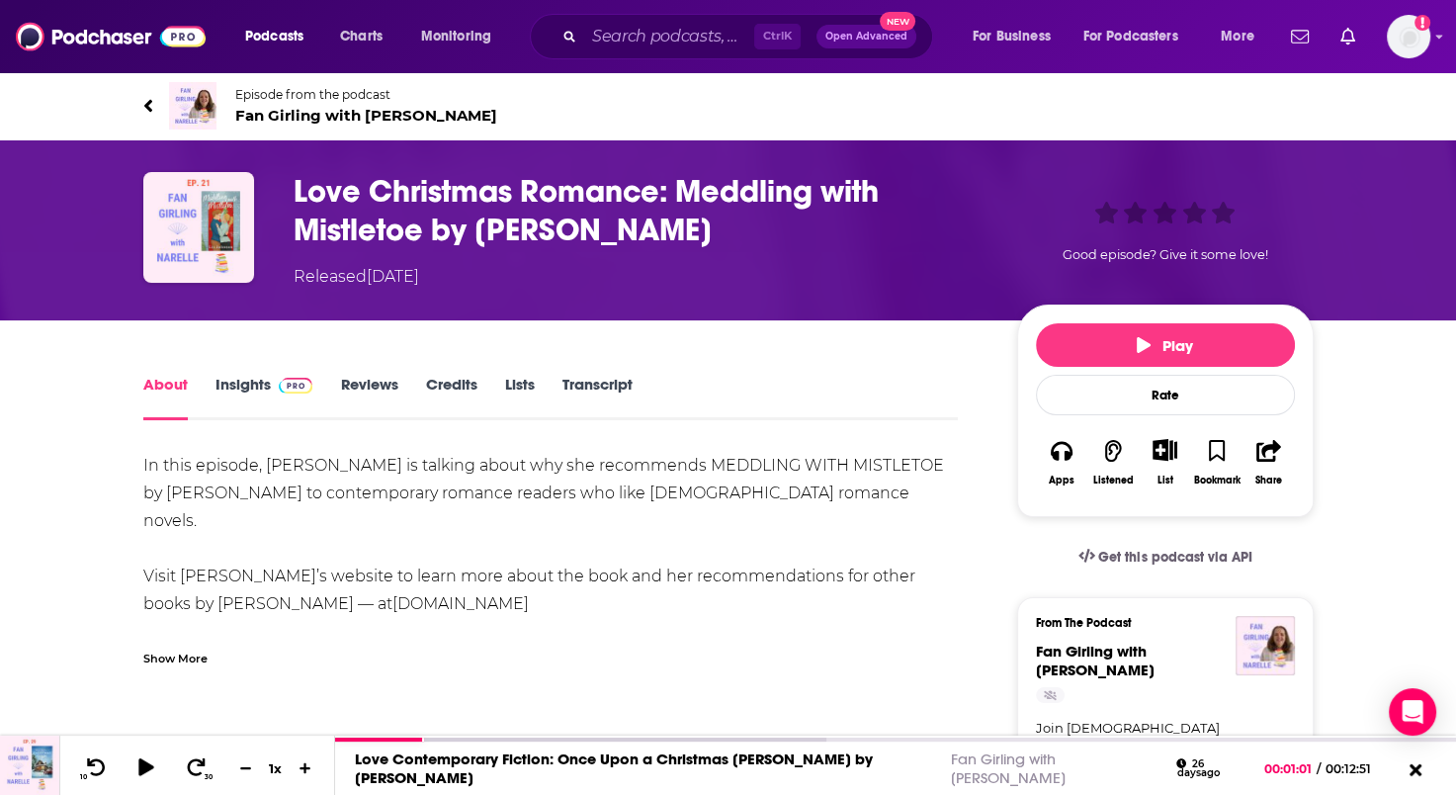
click at [146, 103] on icon at bounding box center [147, 105] width 8 height 13
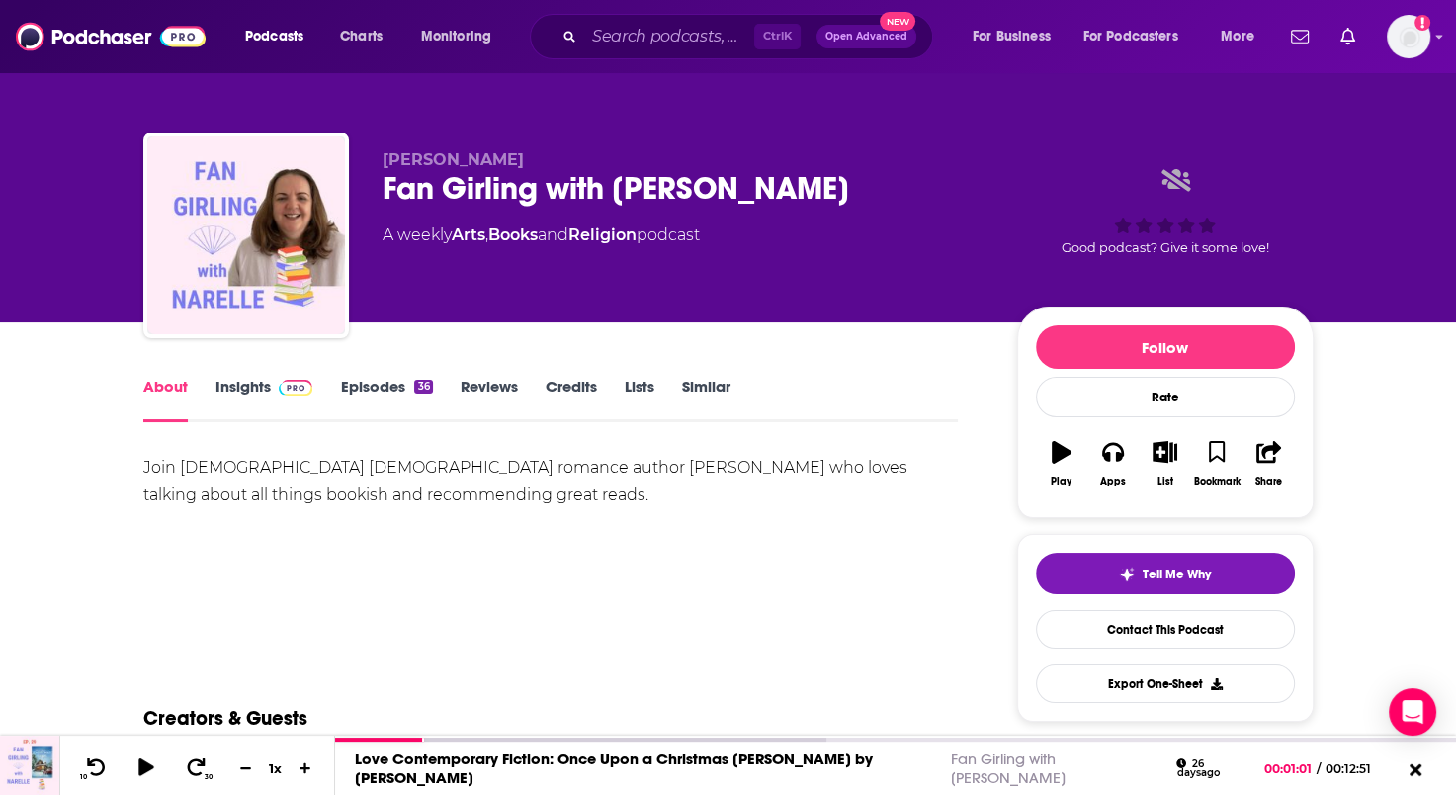
click at [340, 383] on link "Episodes 36" at bounding box center [386, 399] width 92 height 45
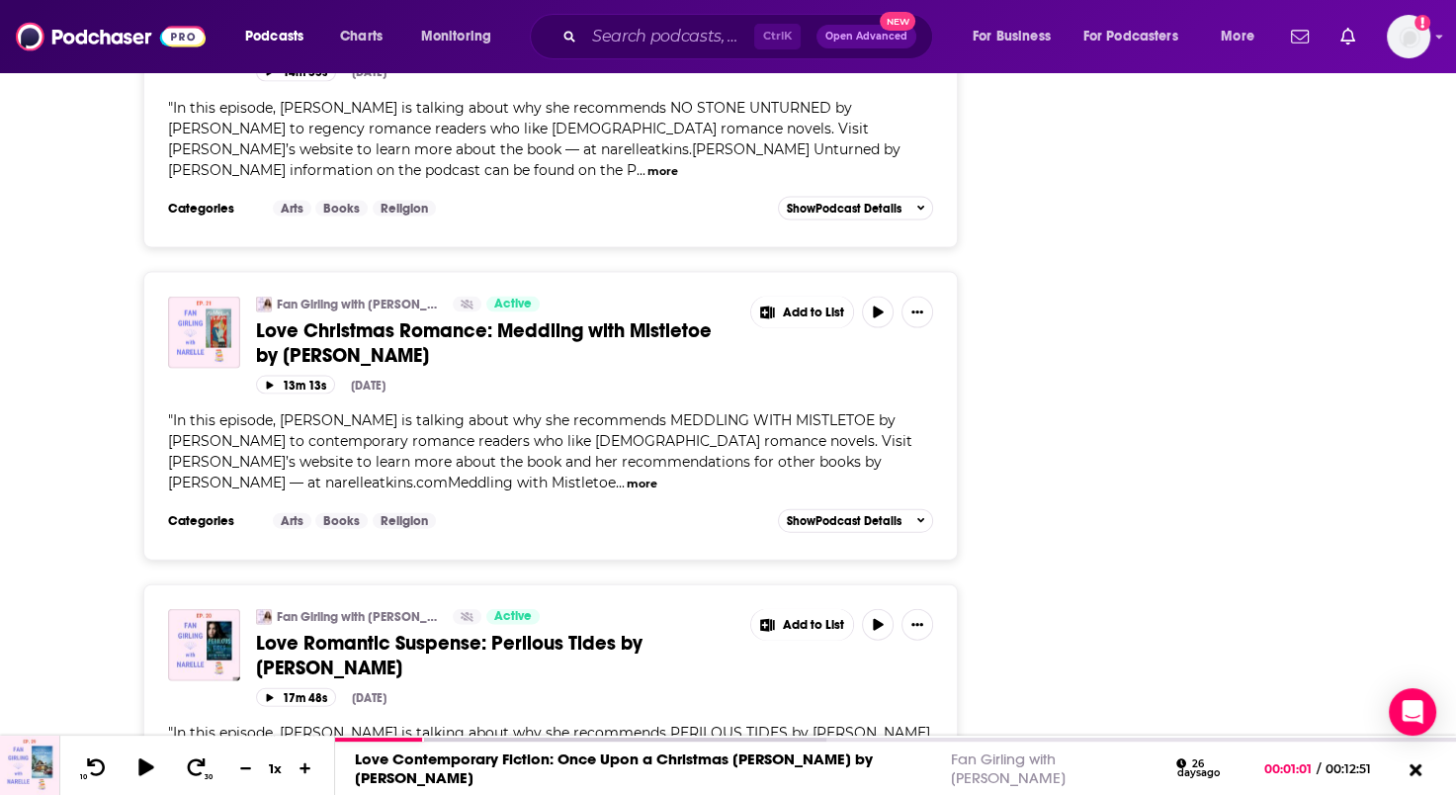
scroll to position [4250, 0]
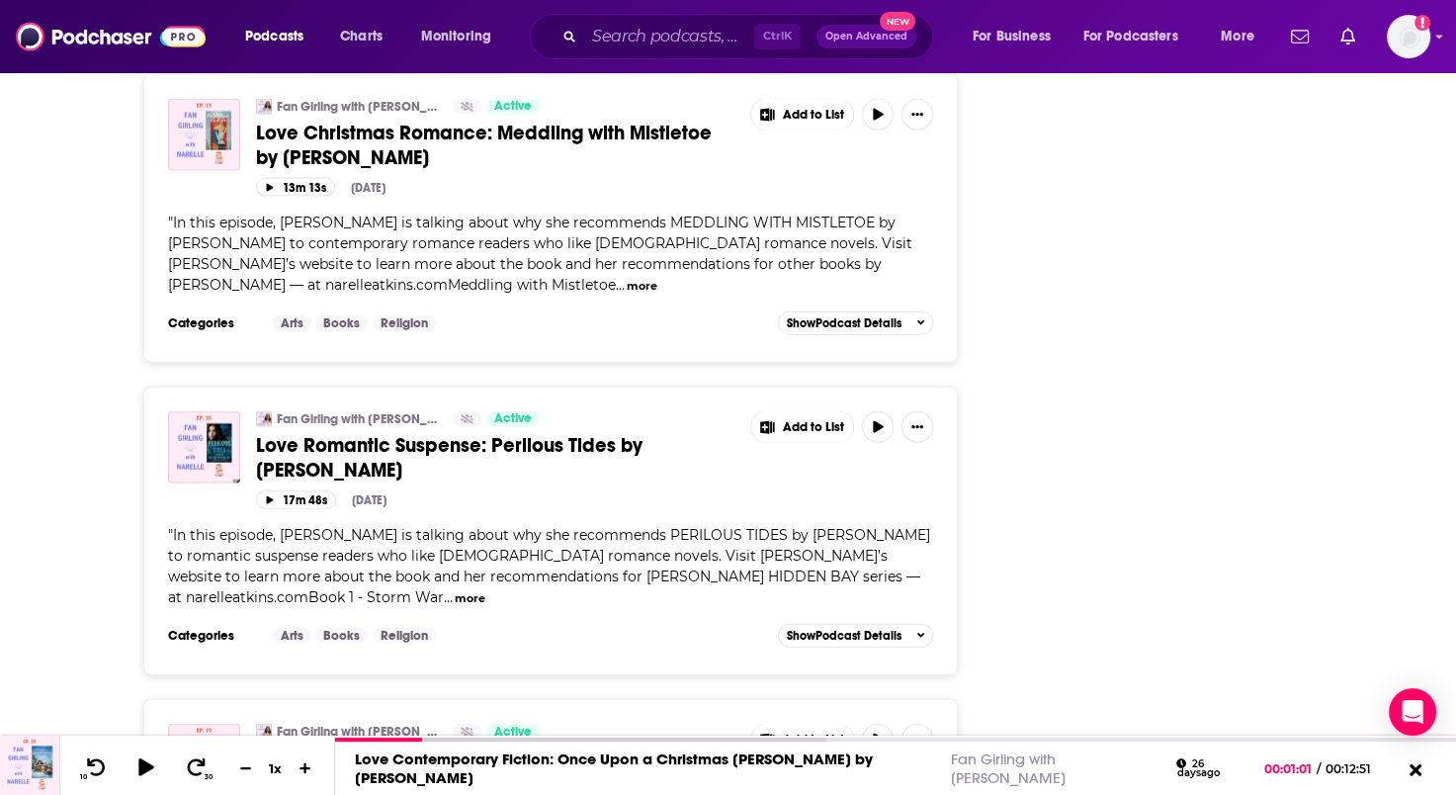
click at [565, 433] on span "Love Romantic Suspense: Perilous Tides by Elizabeth Goddard" at bounding box center [449, 457] width 386 height 49
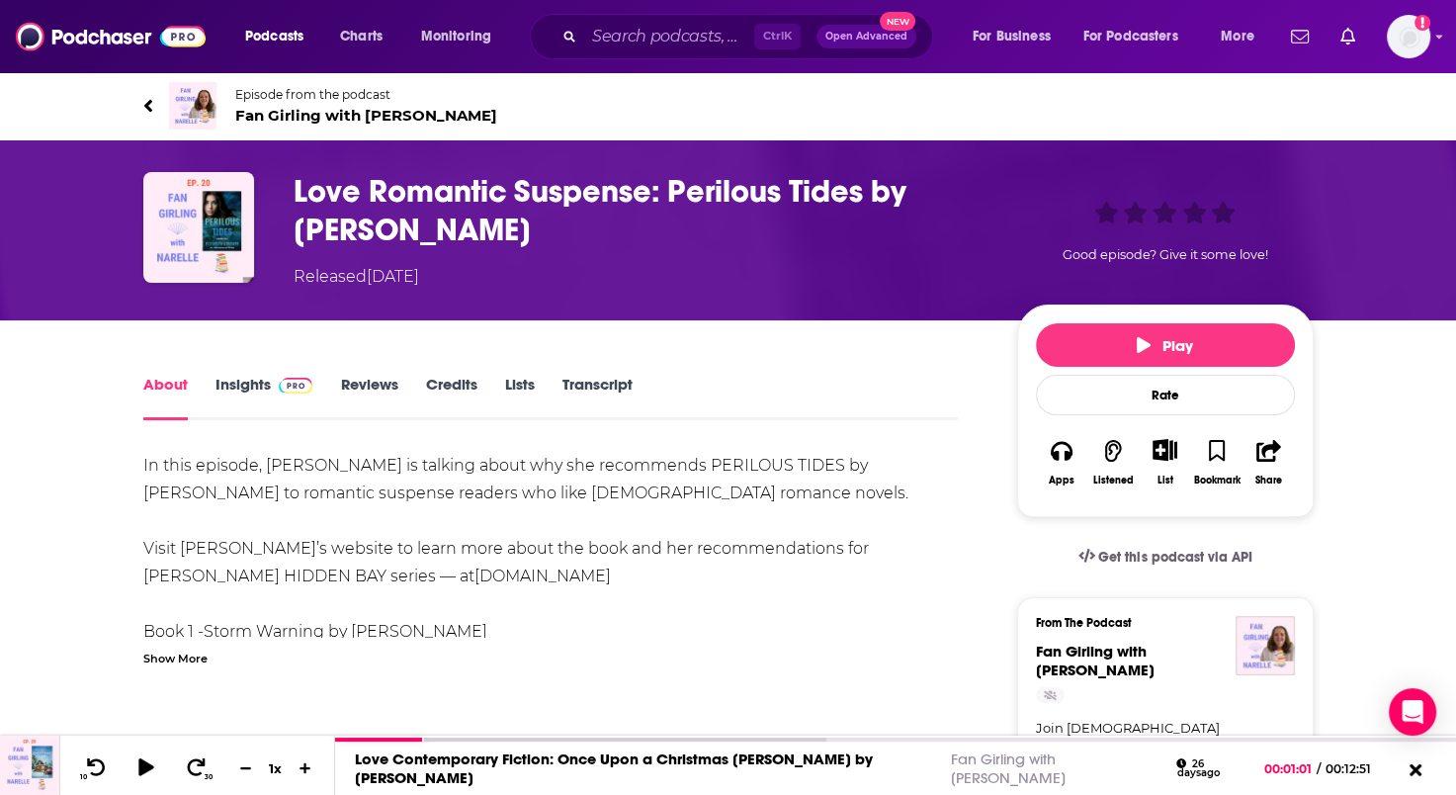
drag, startPoint x: 479, startPoint y: 582, endPoint x: 339, endPoint y: 586, distance: 140.4
click at [339, 586] on div "In this episode, Narelle is talking about why she recommends PERILOUS TIDES by …" at bounding box center [550, 659] width 815 height 415
drag, startPoint x: 643, startPoint y: 621, endPoint x: 734, endPoint y: 663, distance: 100.4
click at [644, 621] on div "In this episode, Narelle is talking about why she recommends PERILOUS TIDES by …" at bounding box center [550, 659] width 815 height 415
click at [151, 100] on icon at bounding box center [148, 106] width 10 height 20
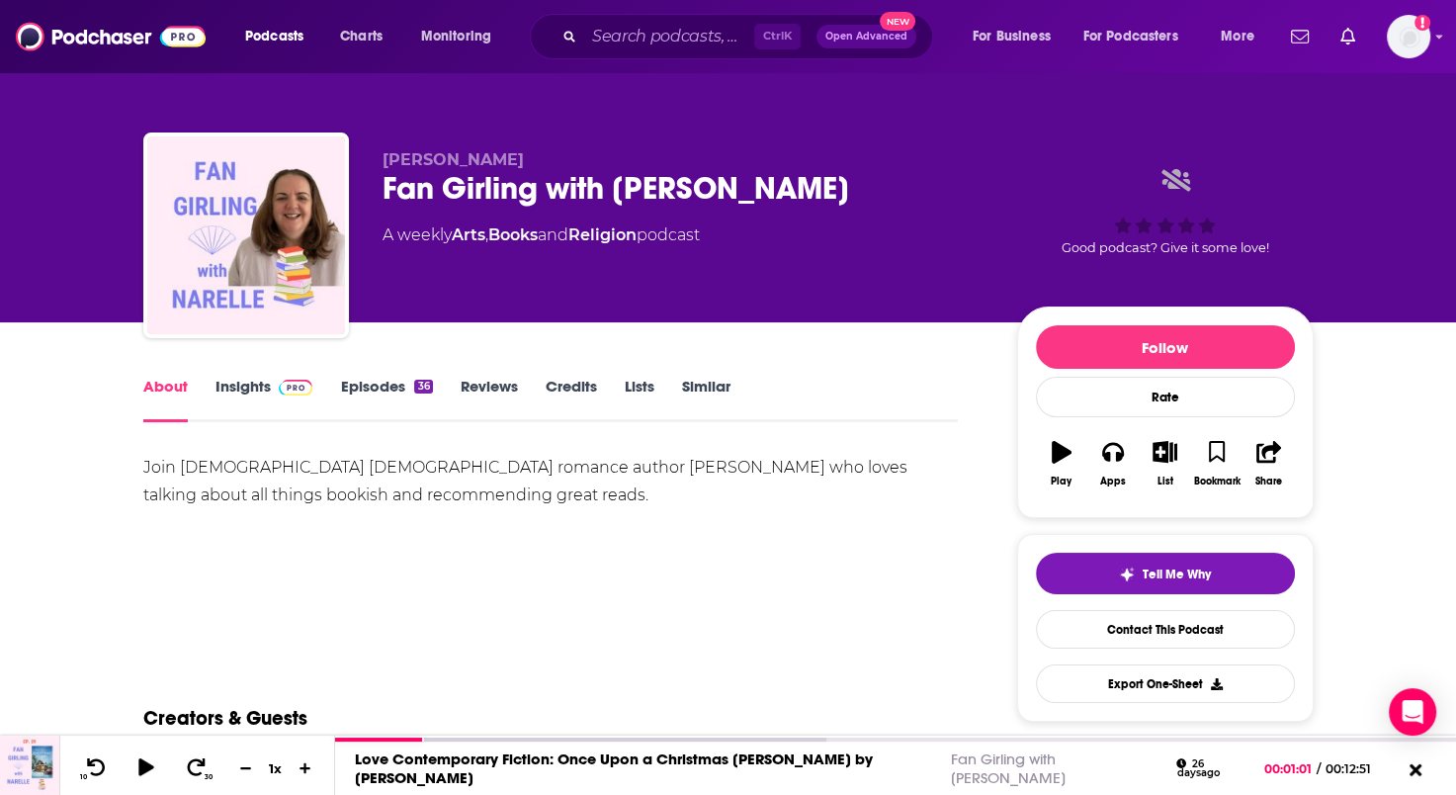
click at [376, 396] on link "Episodes 36" at bounding box center [386, 399] width 92 height 45
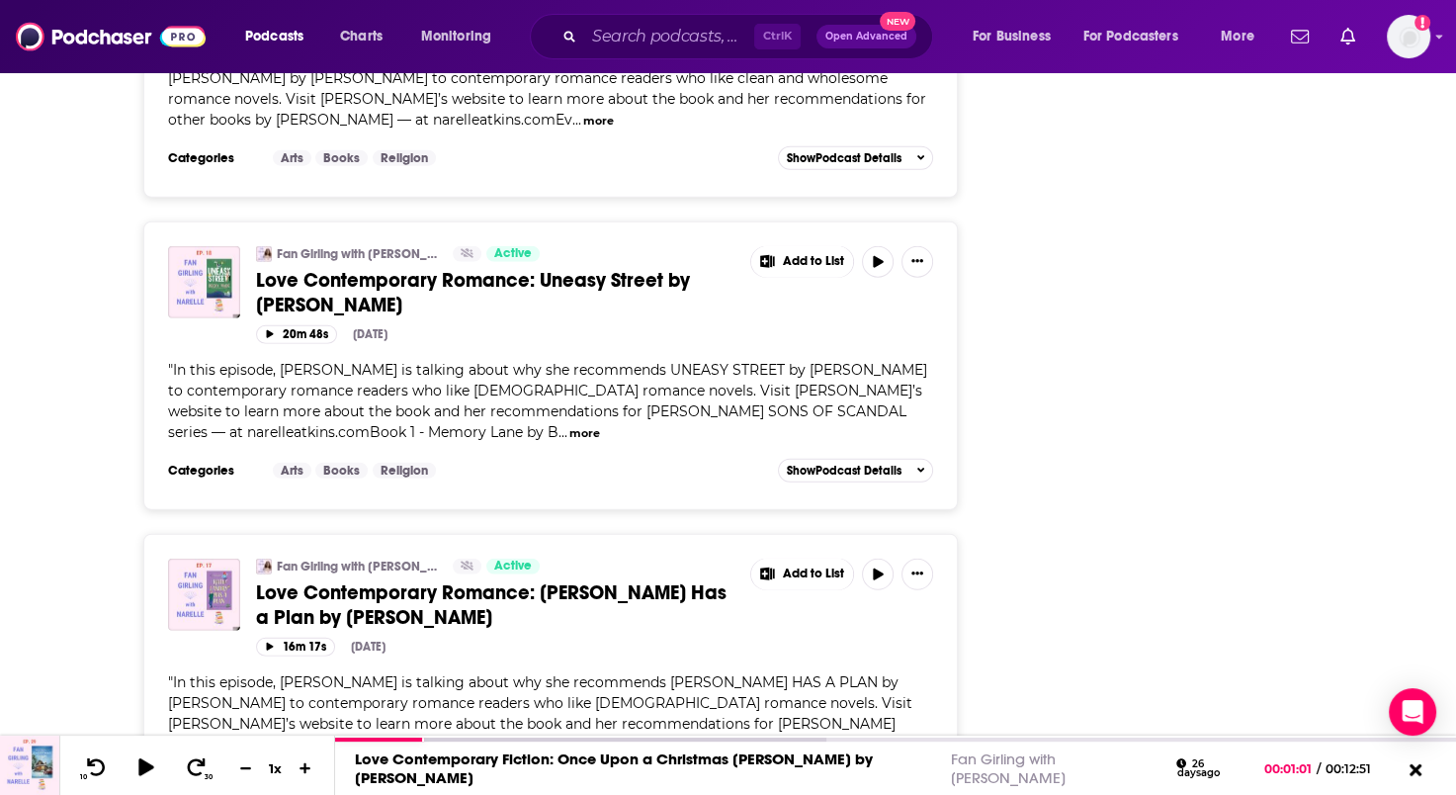
scroll to position [5337, 0]
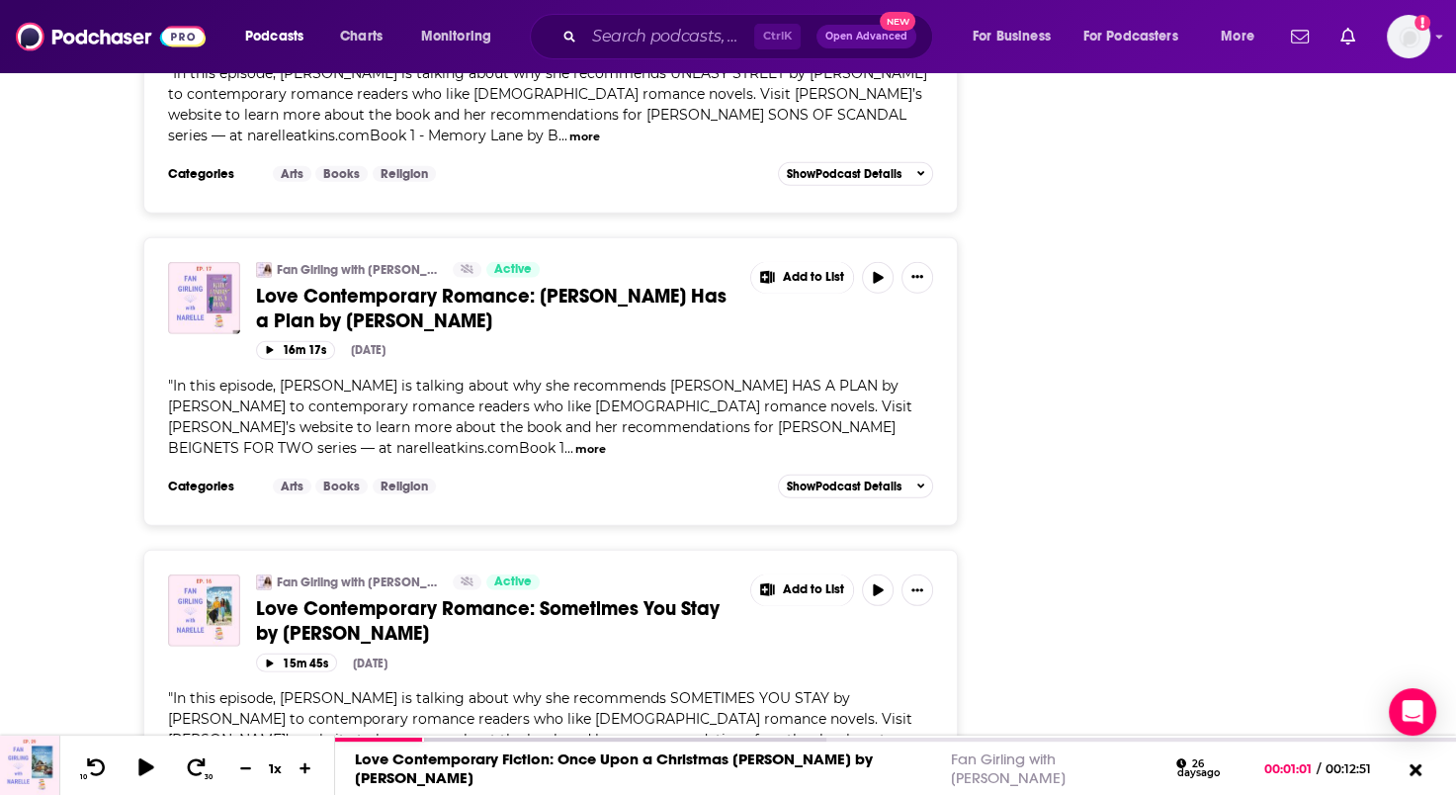
click at [492, 596] on span "Love Contemporary Romance: Sometimes You Stay by Liz Johnson" at bounding box center [488, 620] width 464 height 49
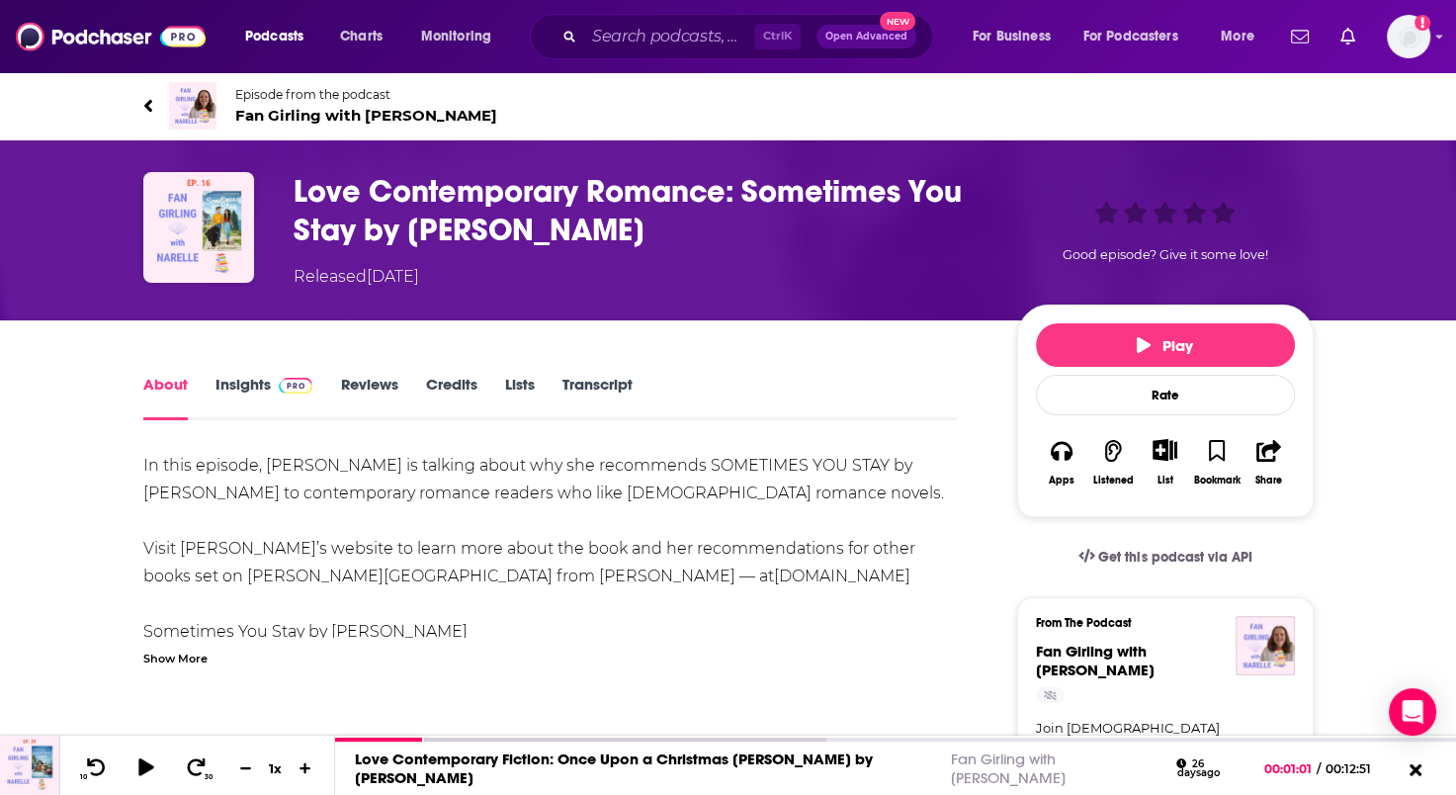
click at [148, 107] on icon at bounding box center [147, 105] width 8 height 13
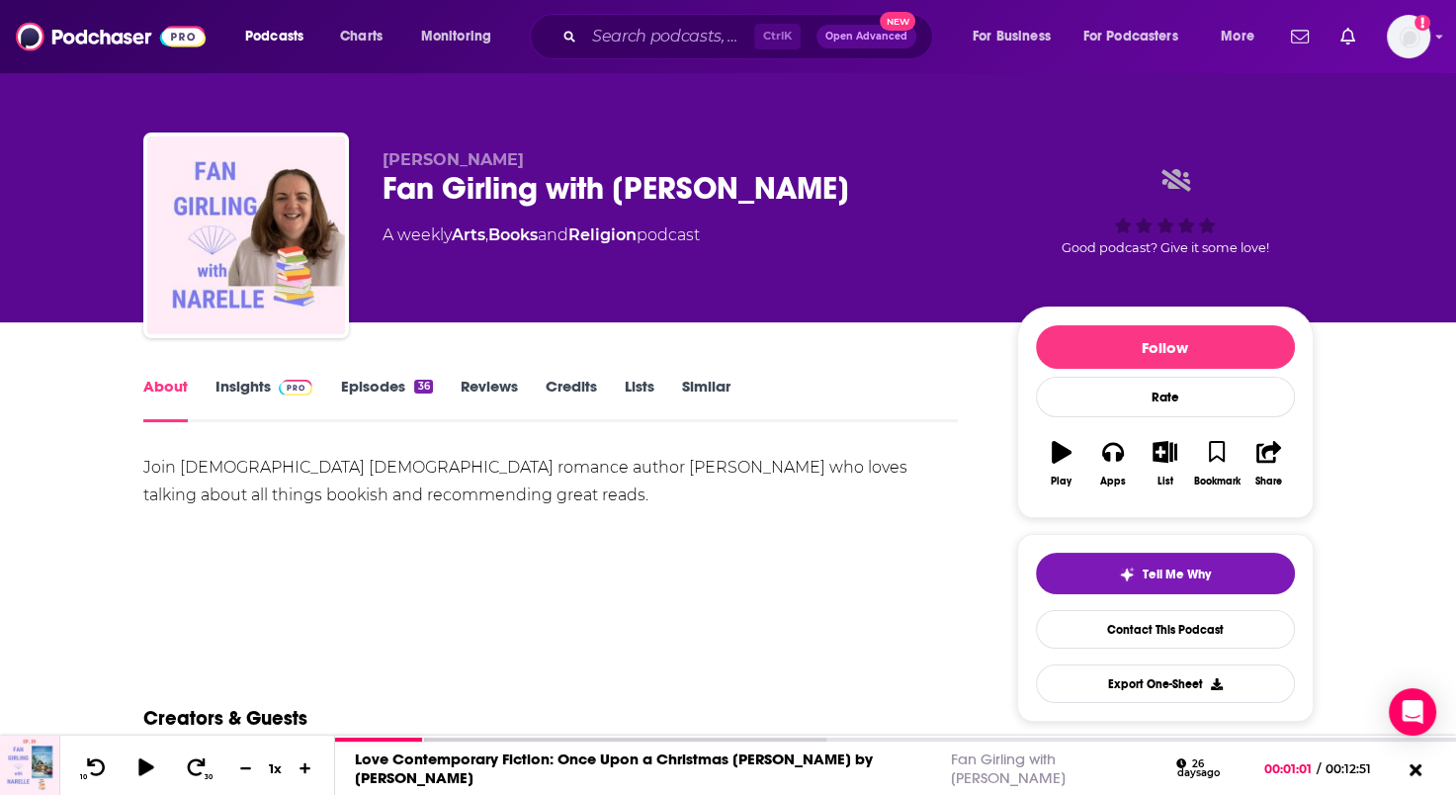
click at [358, 387] on link "Episodes 36" at bounding box center [386, 399] width 92 height 45
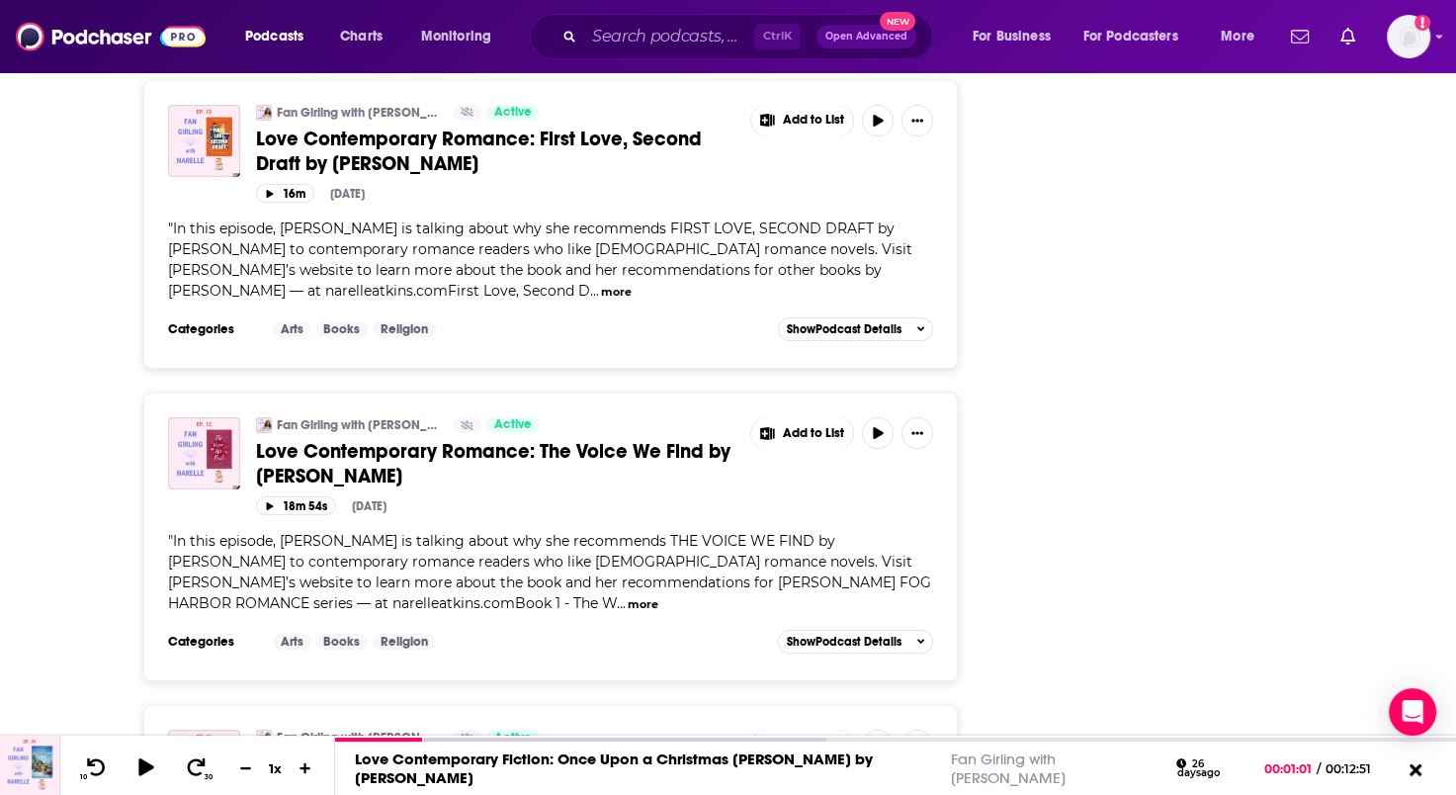
scroll to position [7602, 0]
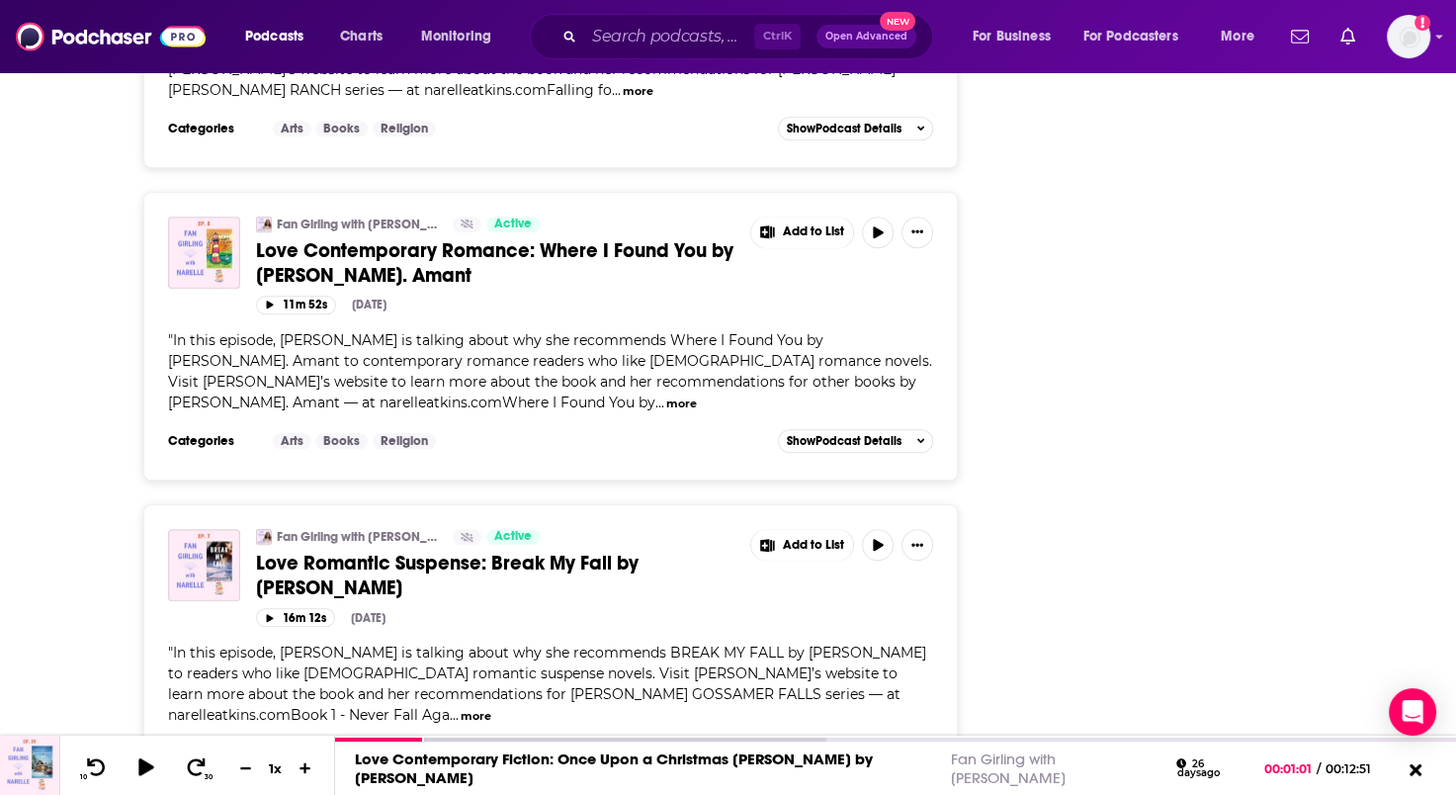
scroll to position [8986, 0]
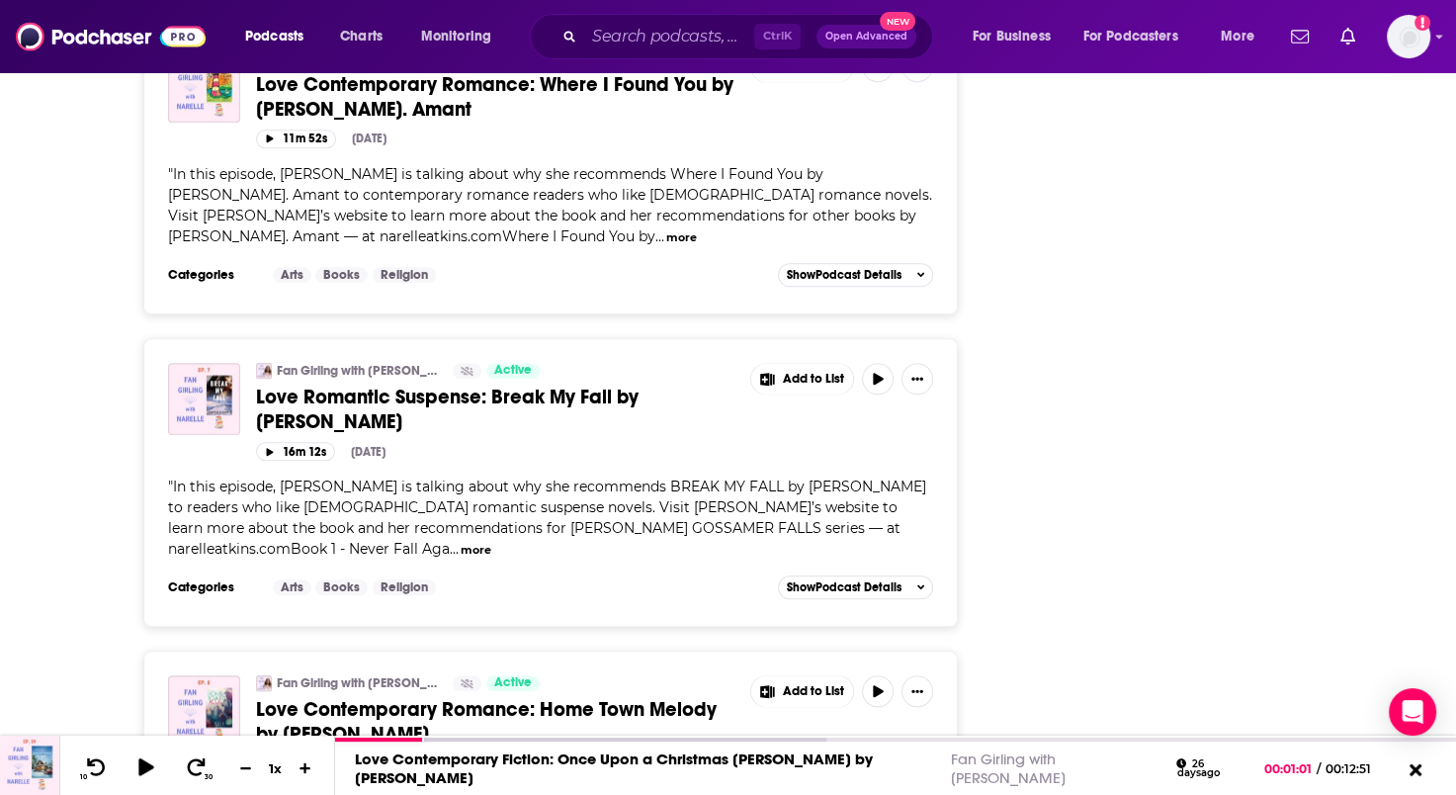
click at [392, 384] on span "Love Romantic Suspense: Break My Fall by Lynn H. Blackburn" at bounding box center [447, 408] width 382 height 49
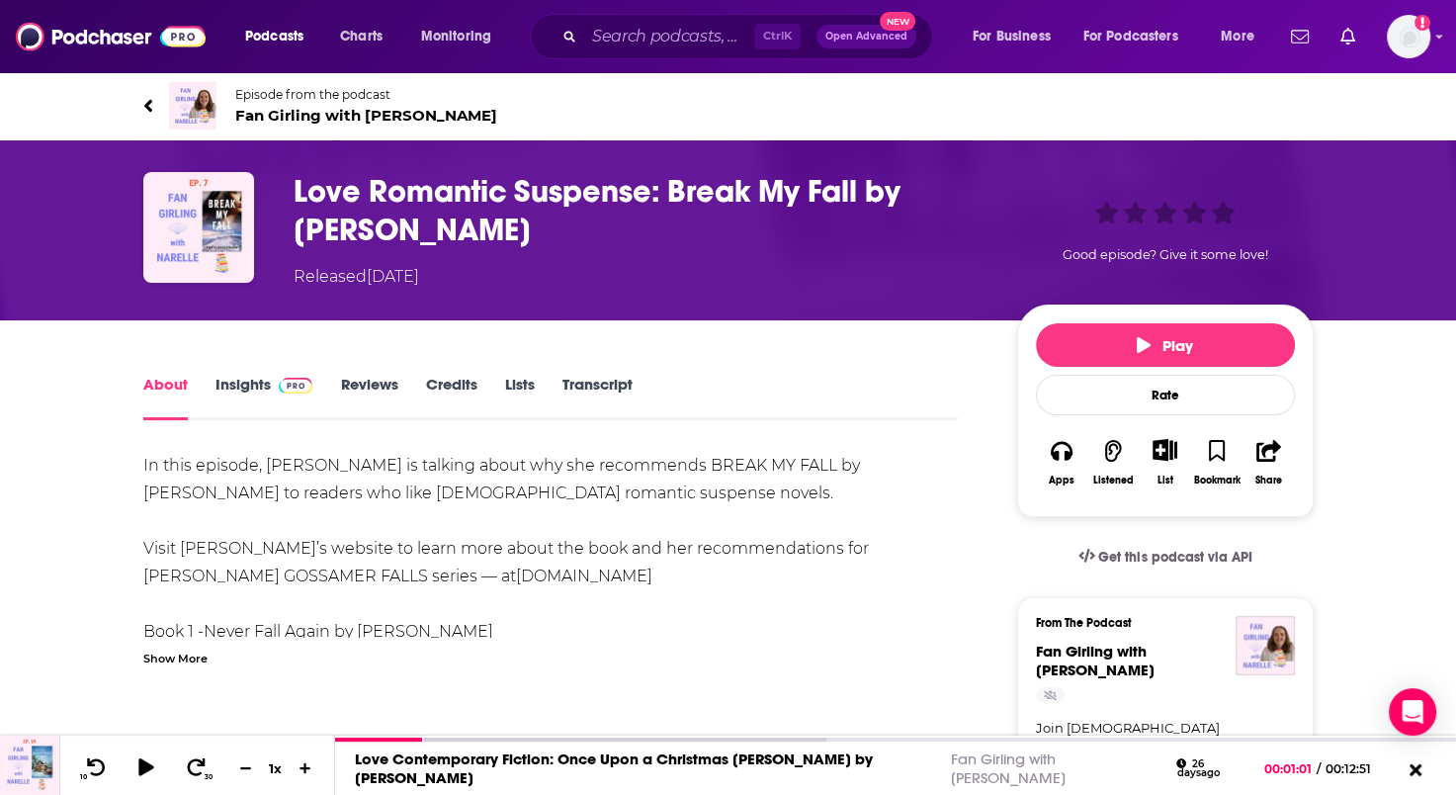
click at [148, 105] on icon at bounding box center [148, 106] width 10 height 20
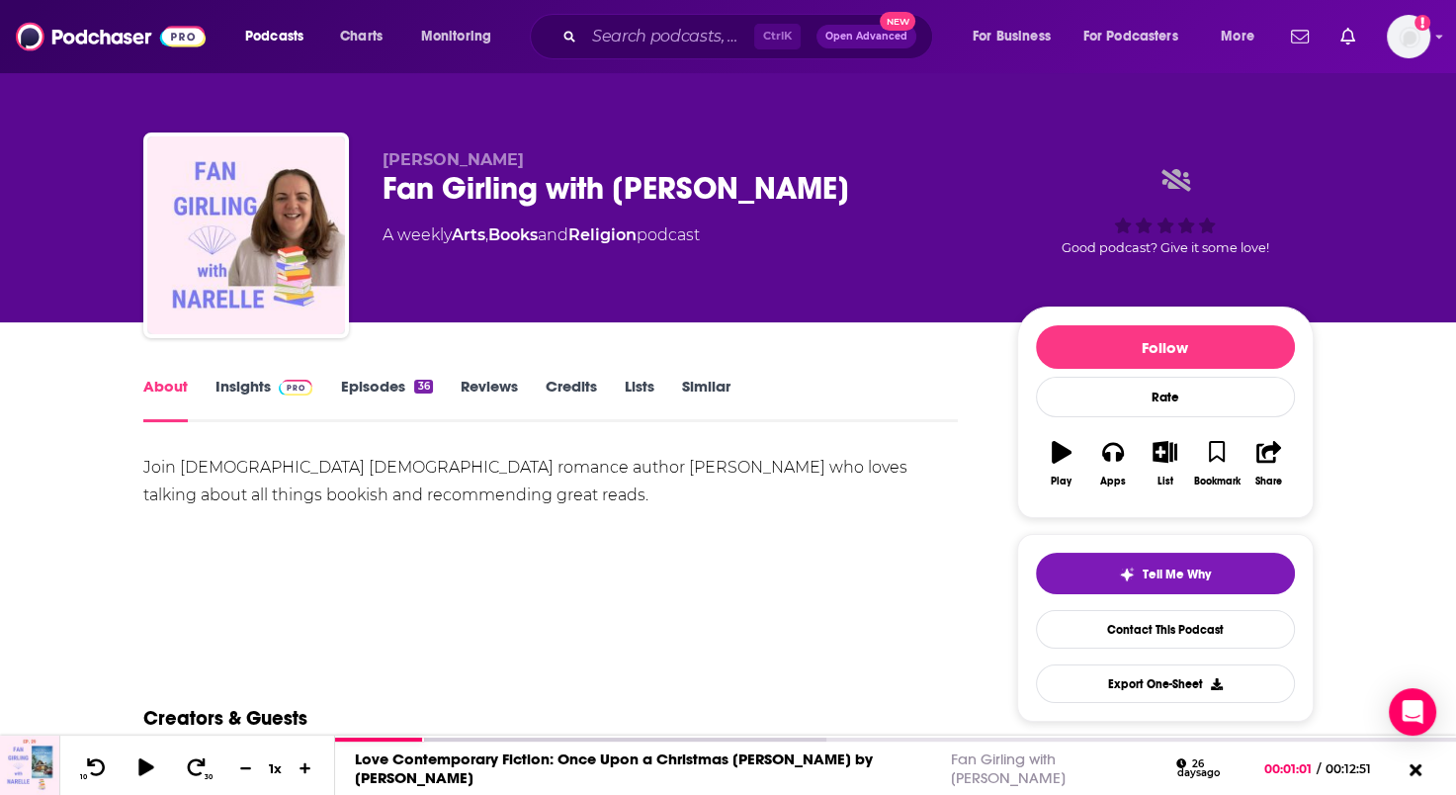
click at [361, 383] on link "Episodes 36" at bounding box center [386, 399] width 92 height 45
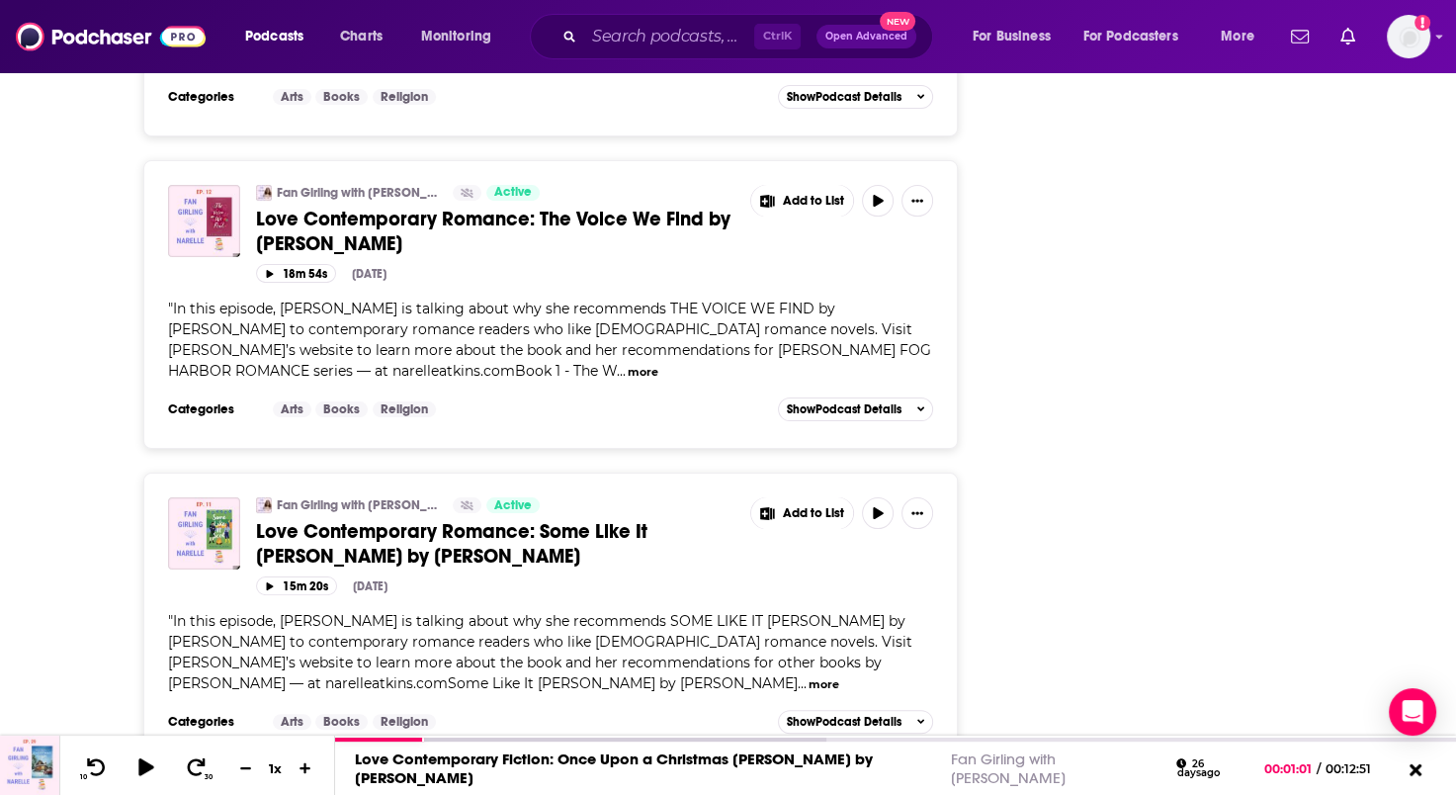
scroll to position [7602, 0]
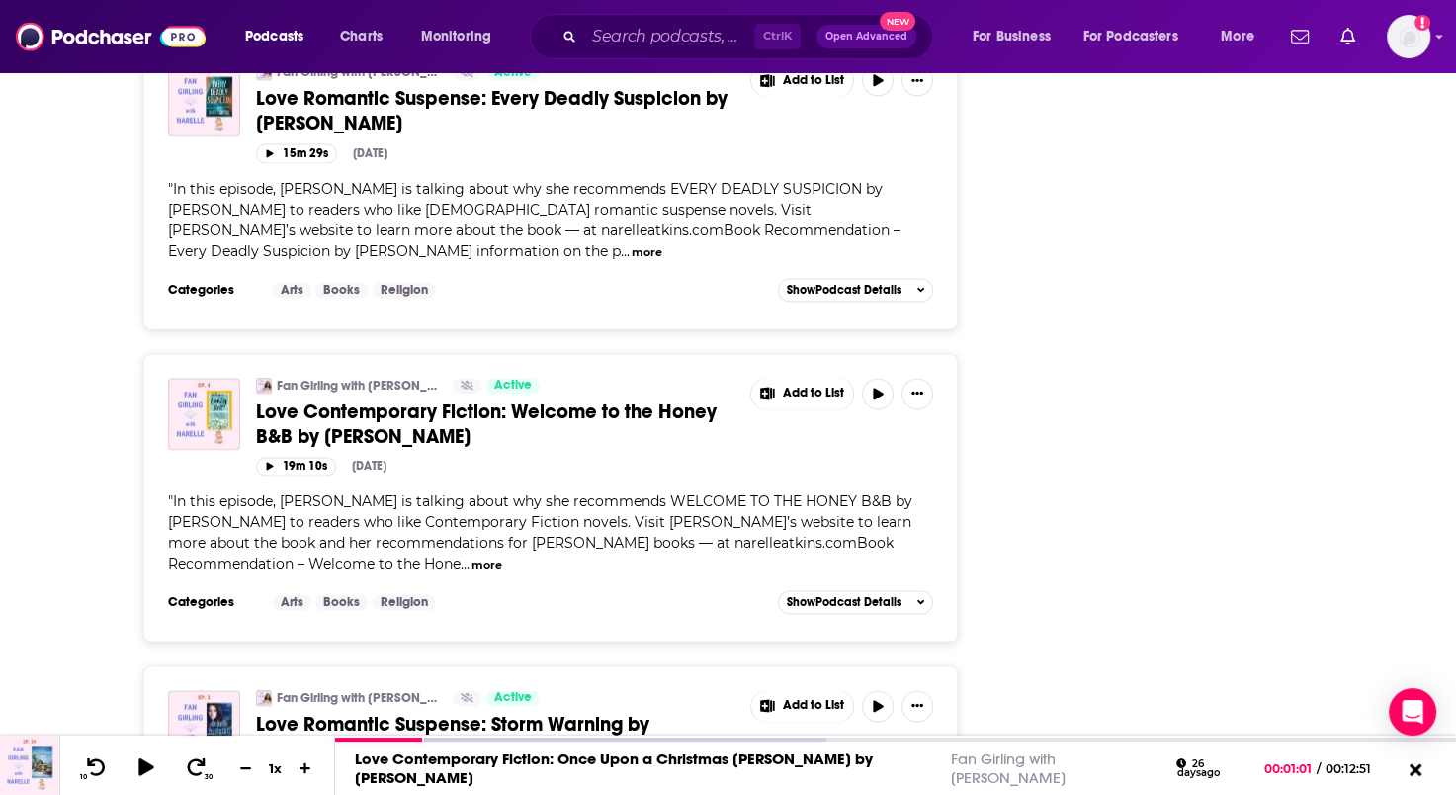
scroll to position [10073, 0]
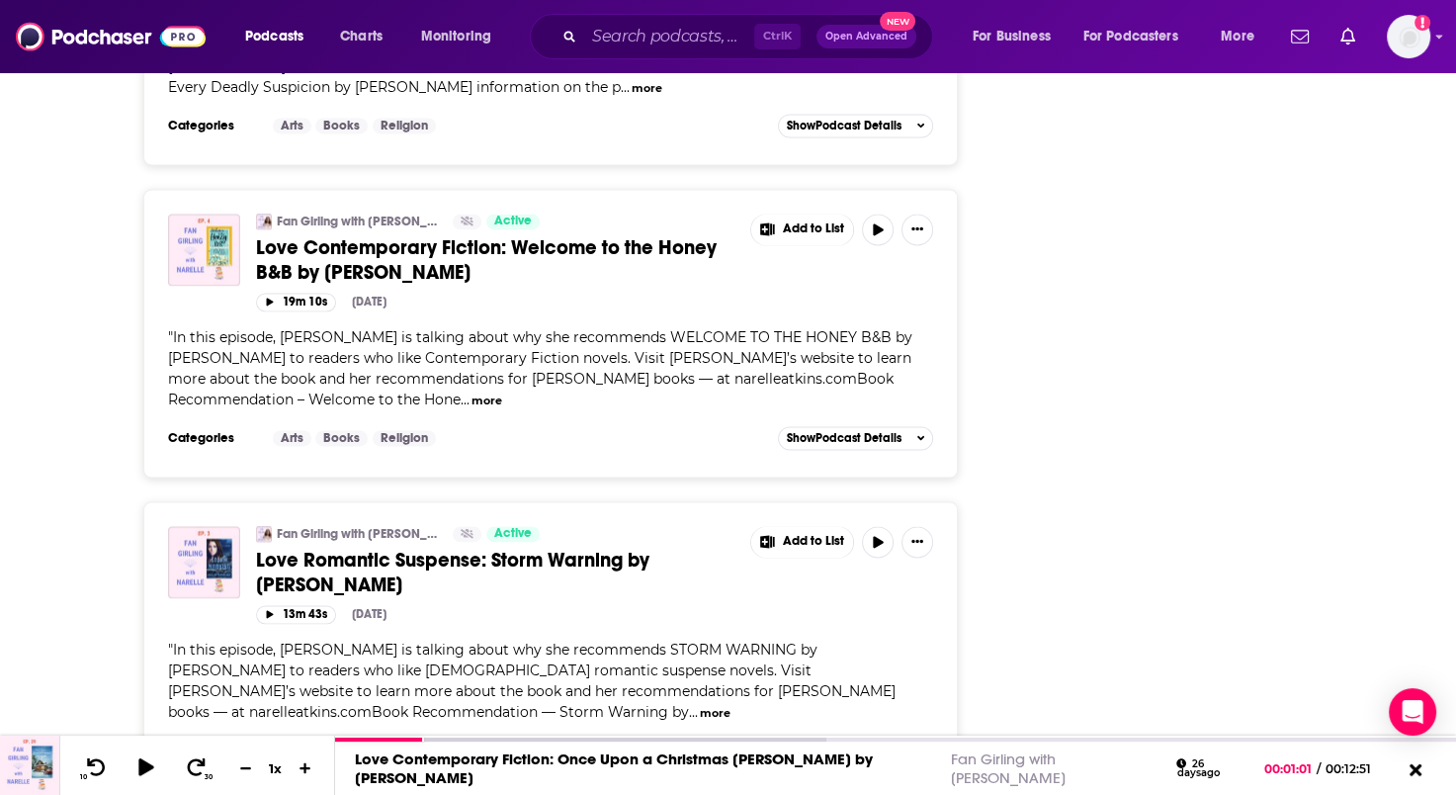
click at [558, 235] on span "Love Contemporary Fiction: Welcome to the Honey B&B by Melody Carlson" at bounding box center [486, 259] width 461 height 49
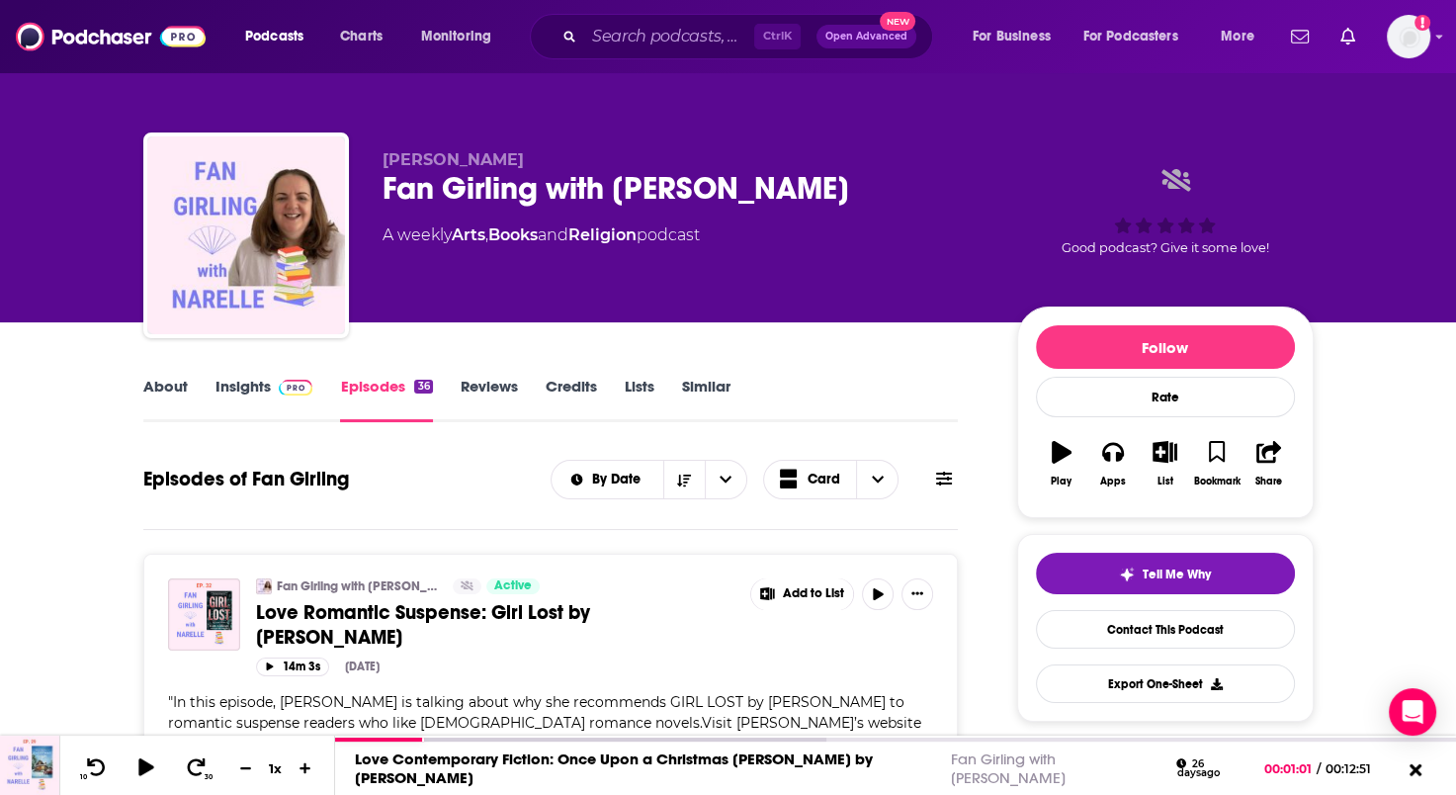
click at [425, 193] on div "Fan Girling with Narelle" at bounding box center [683, 188] width 603 height 39
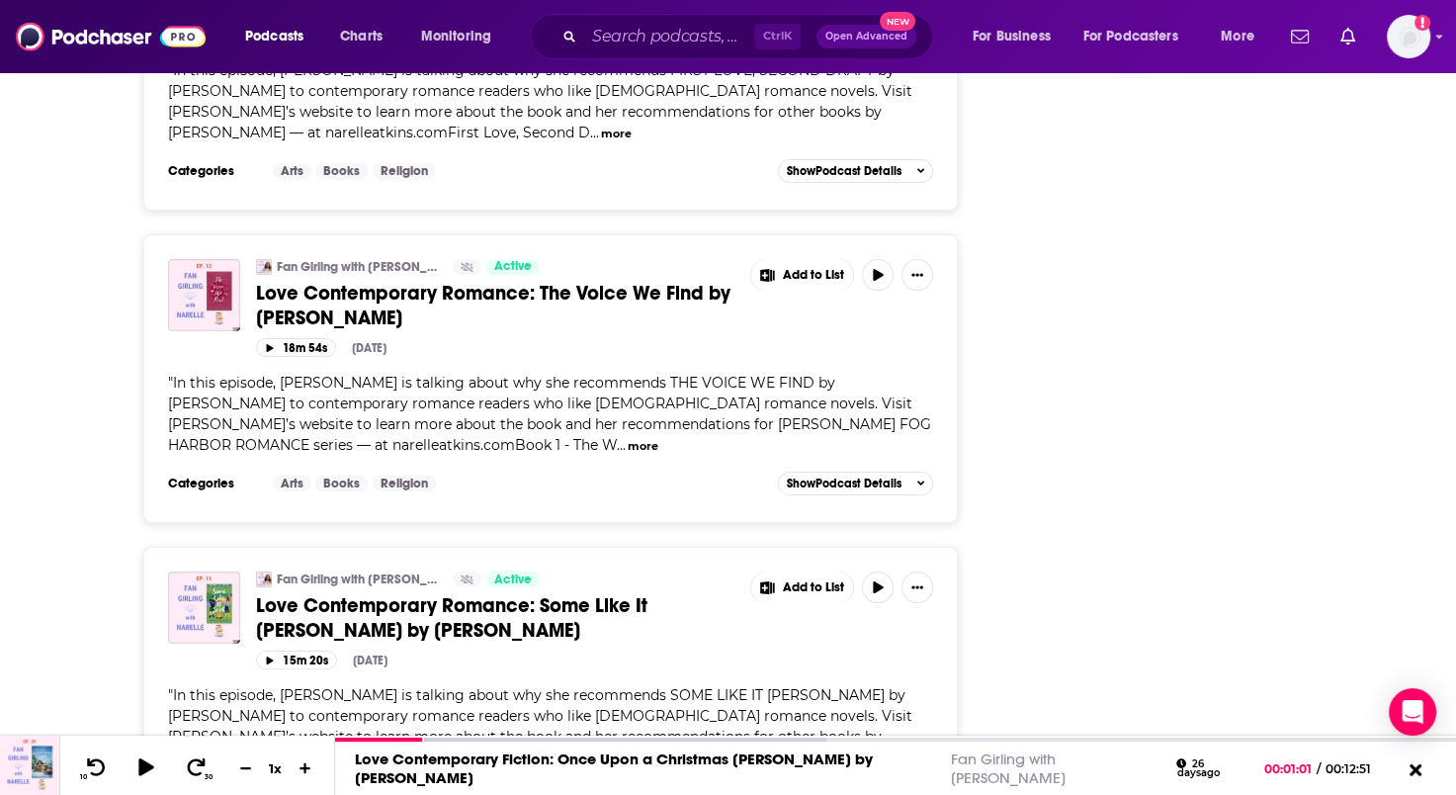
scroll to position [7602, 0]
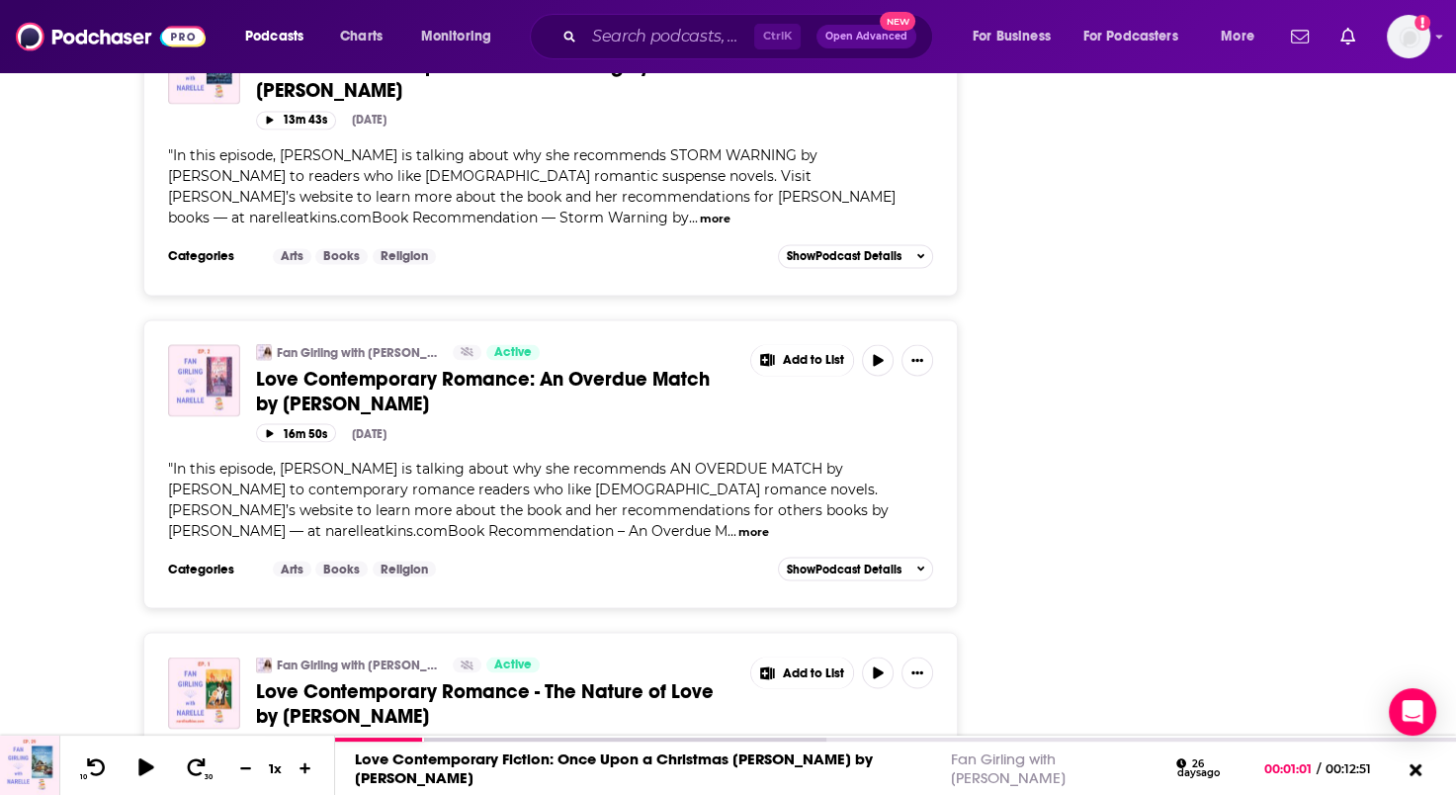
scroll to position [10865, 0]
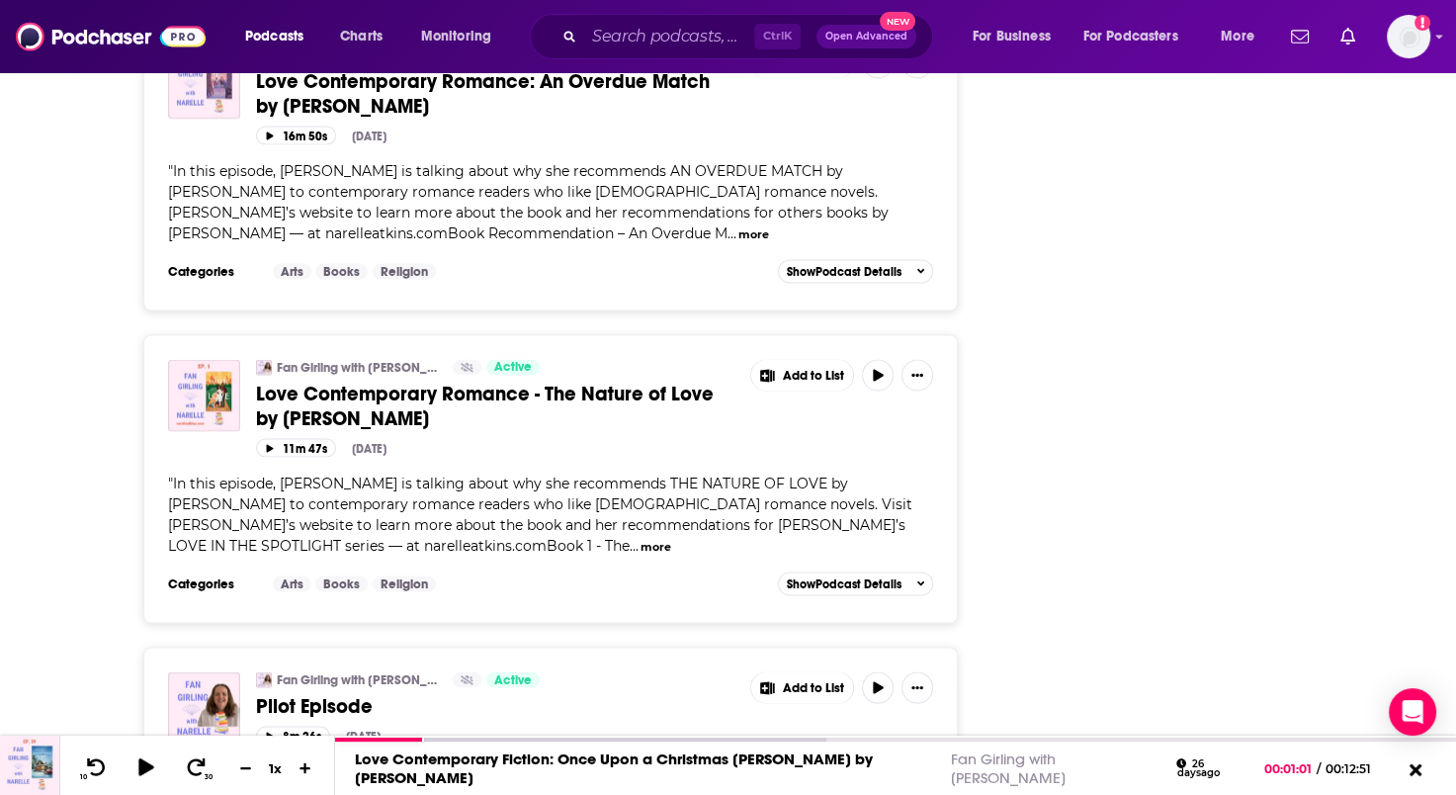
click at [1418, 777] on icon at bounding box center [1415, 772] width 14 height 14
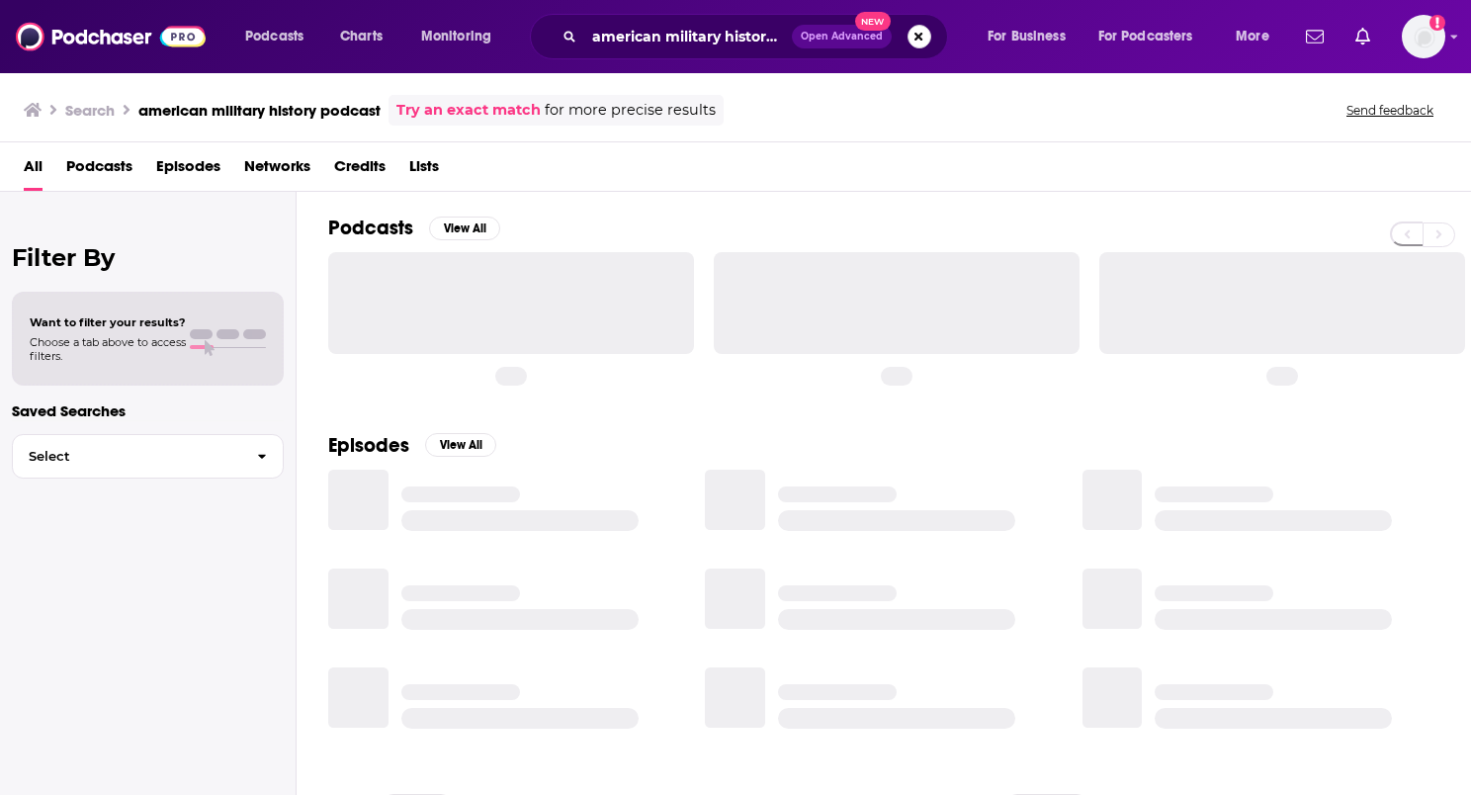
click at [913, 37] on button "Search podcasts, credits, & more..." at bounding box center [919, 37] width 24 height 24
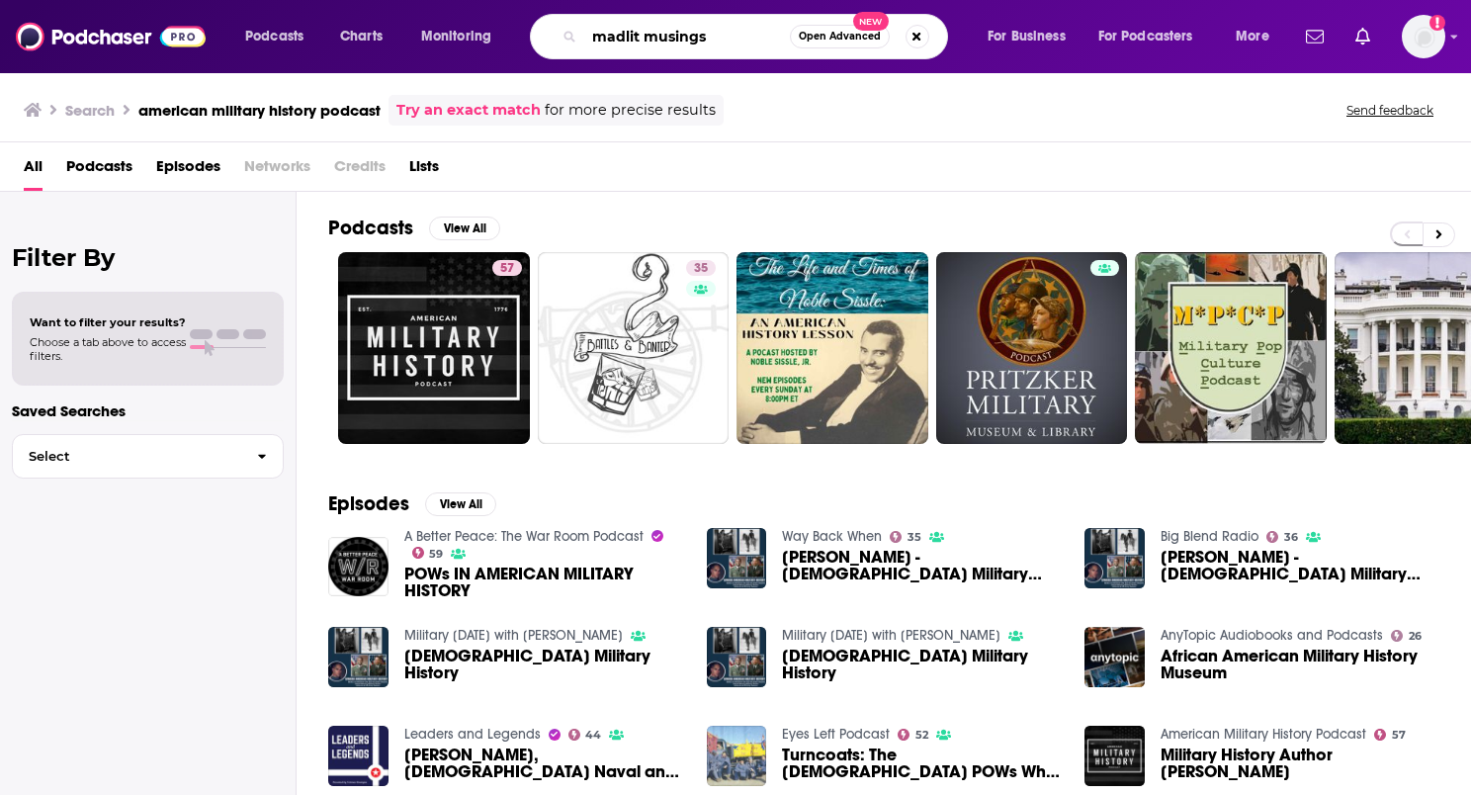
type input "madlit musings"
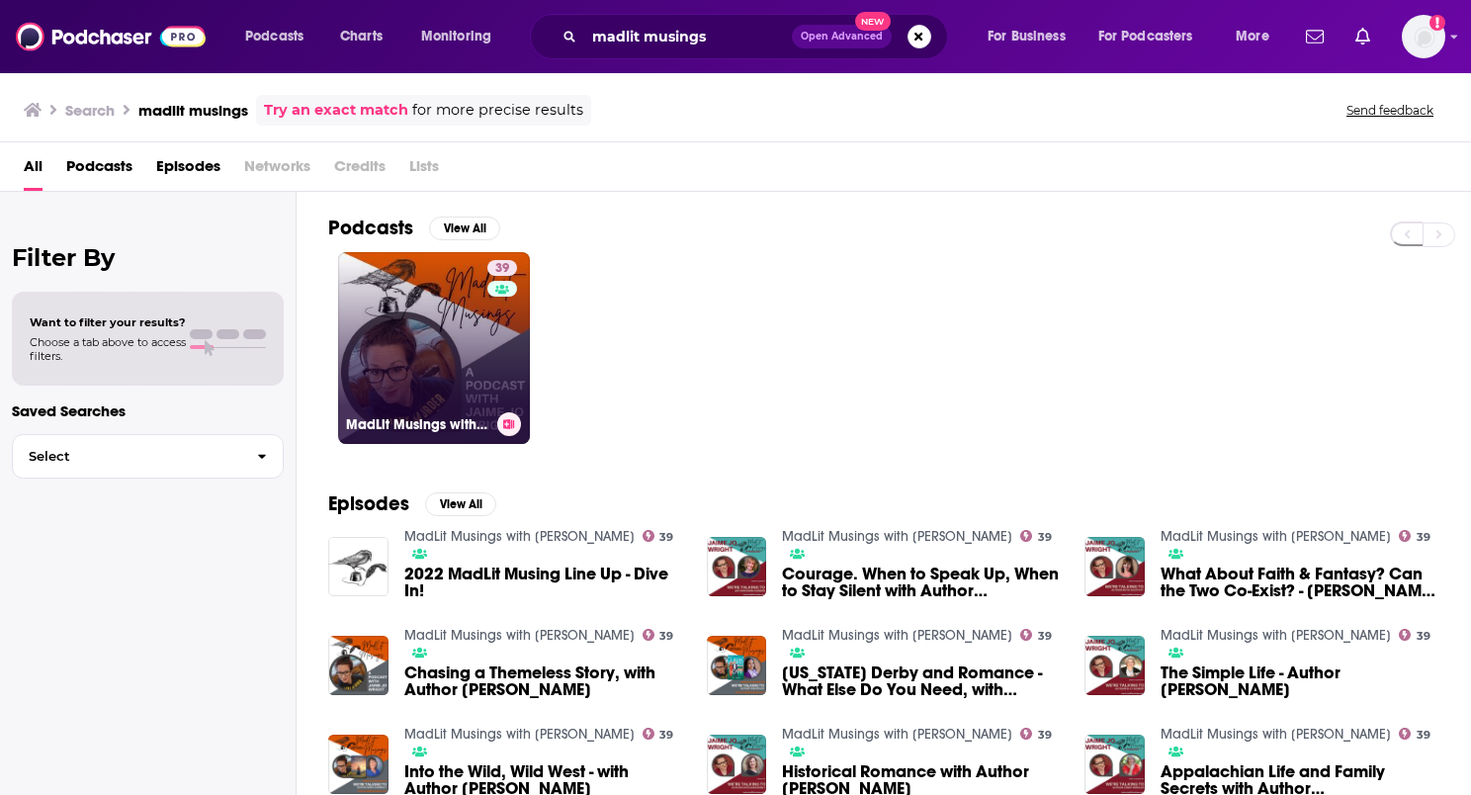
click at [415, 316] on link "39 MadLit Musings with Jaime Jo Wright" at bounding box center [434, 348] width 192 height 192
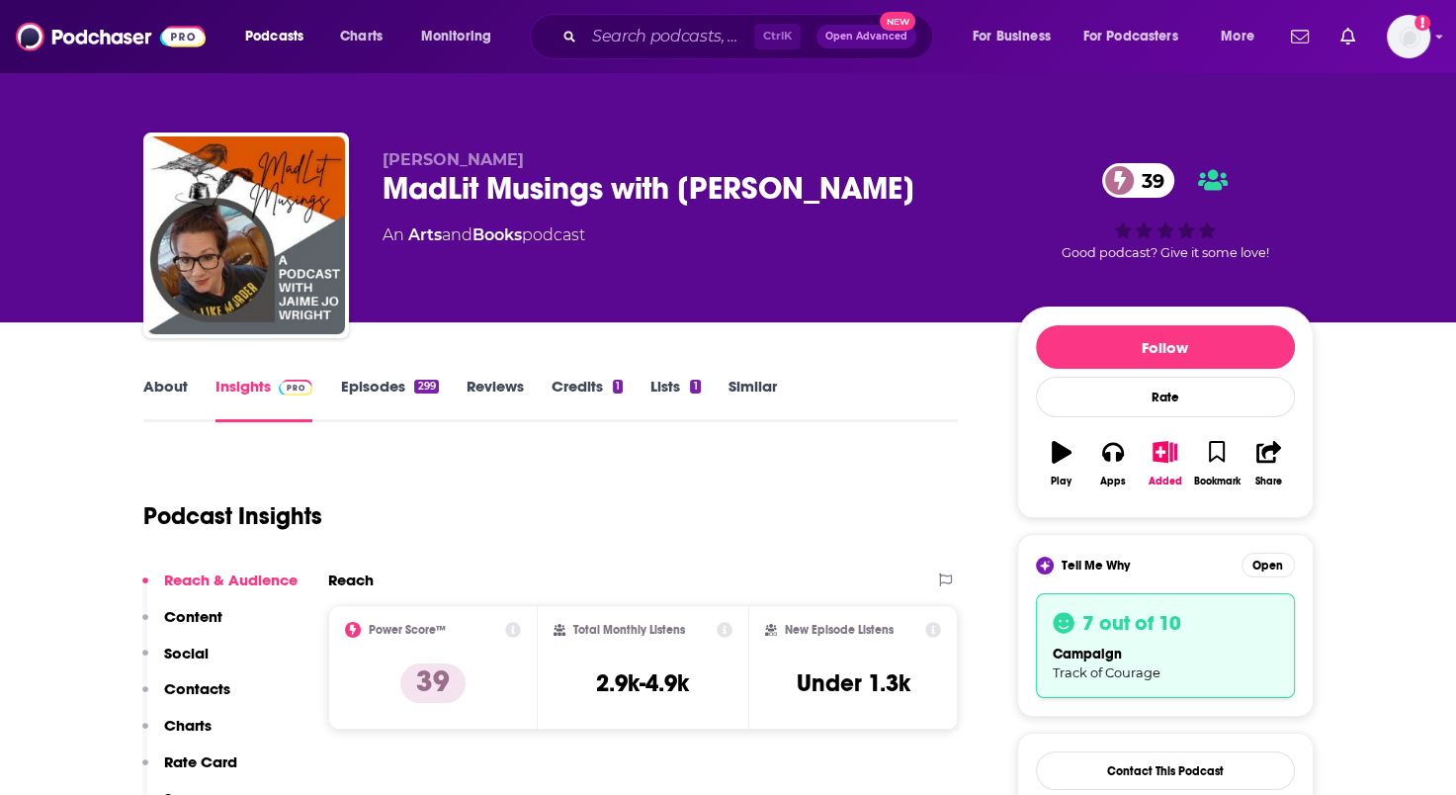
click at [368, 387] on link "Episodes 299" at bounding box center [389, 399] width 98 height 45
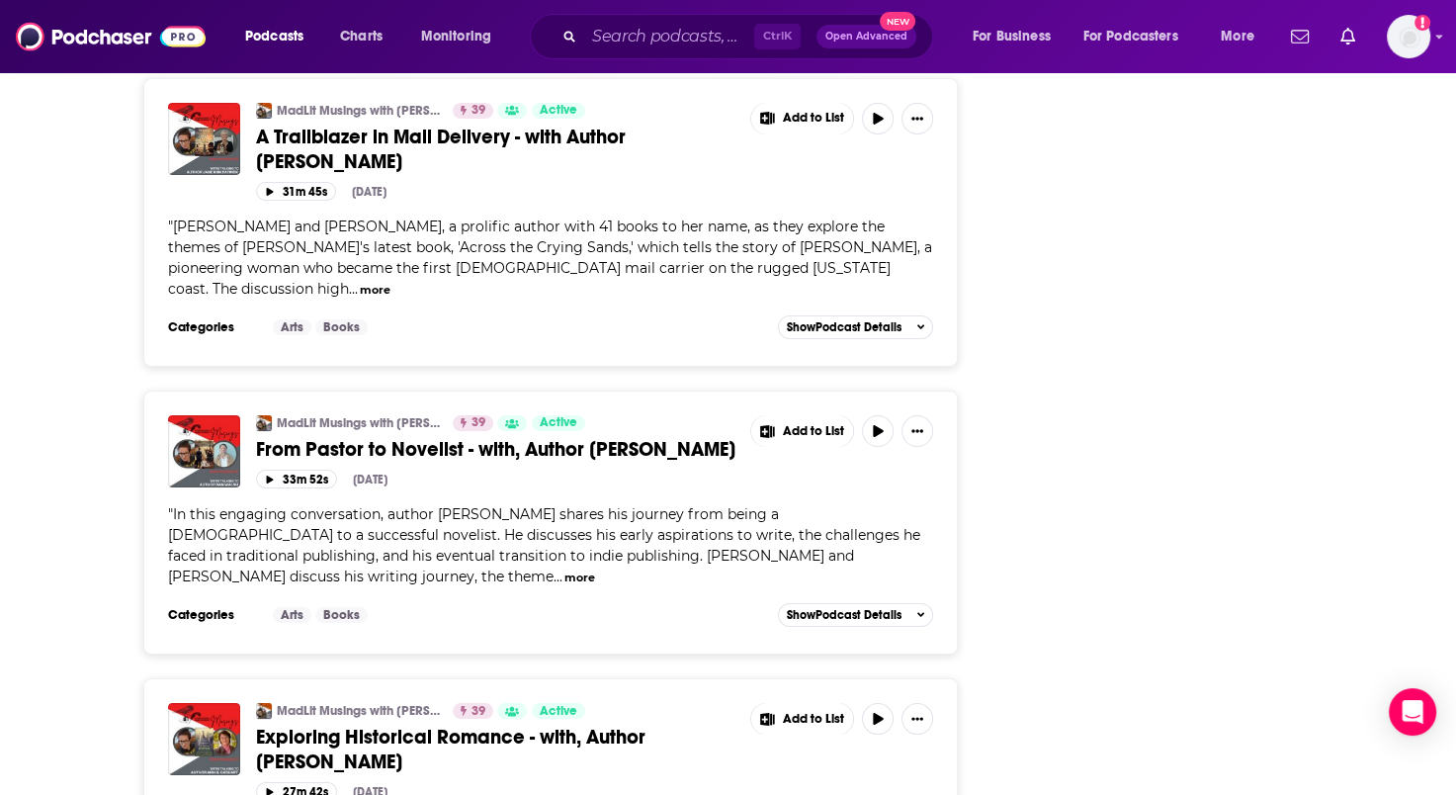
scroll to position [7151, 0]
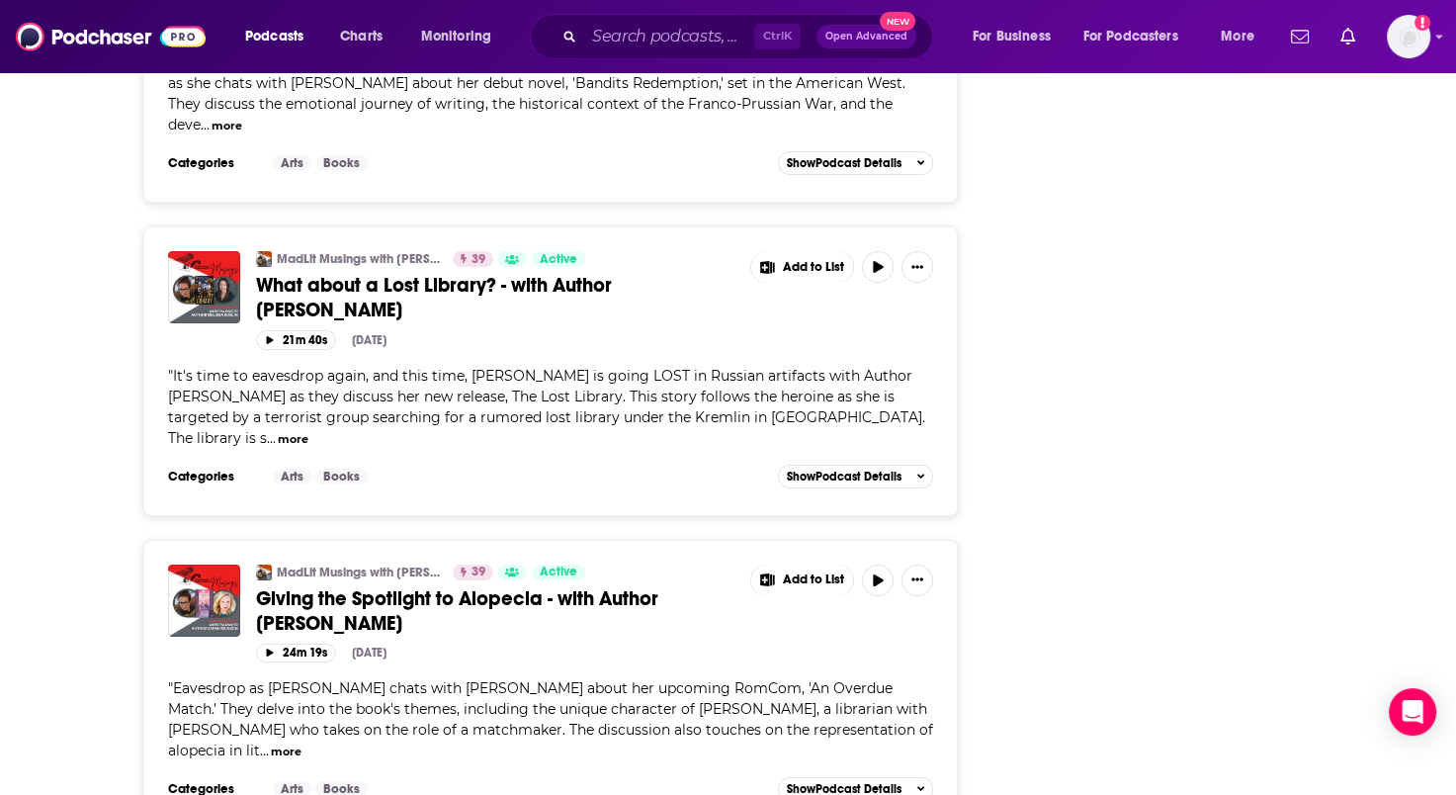
scroll to position [14577, 0]
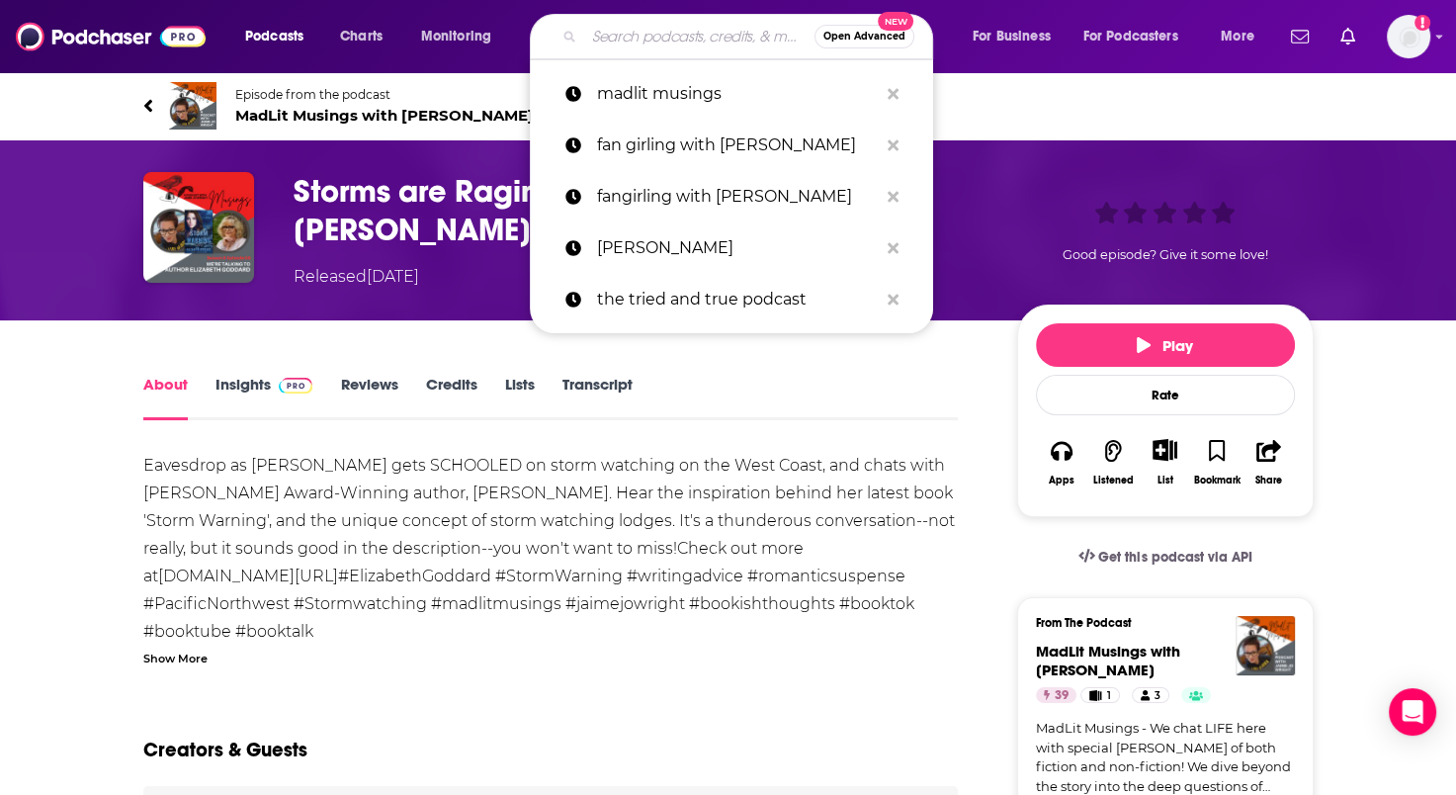
click at [640, 29] on input "Search podcasts, credits, & more..." at bounding box center [699, 37] width 230 height 32
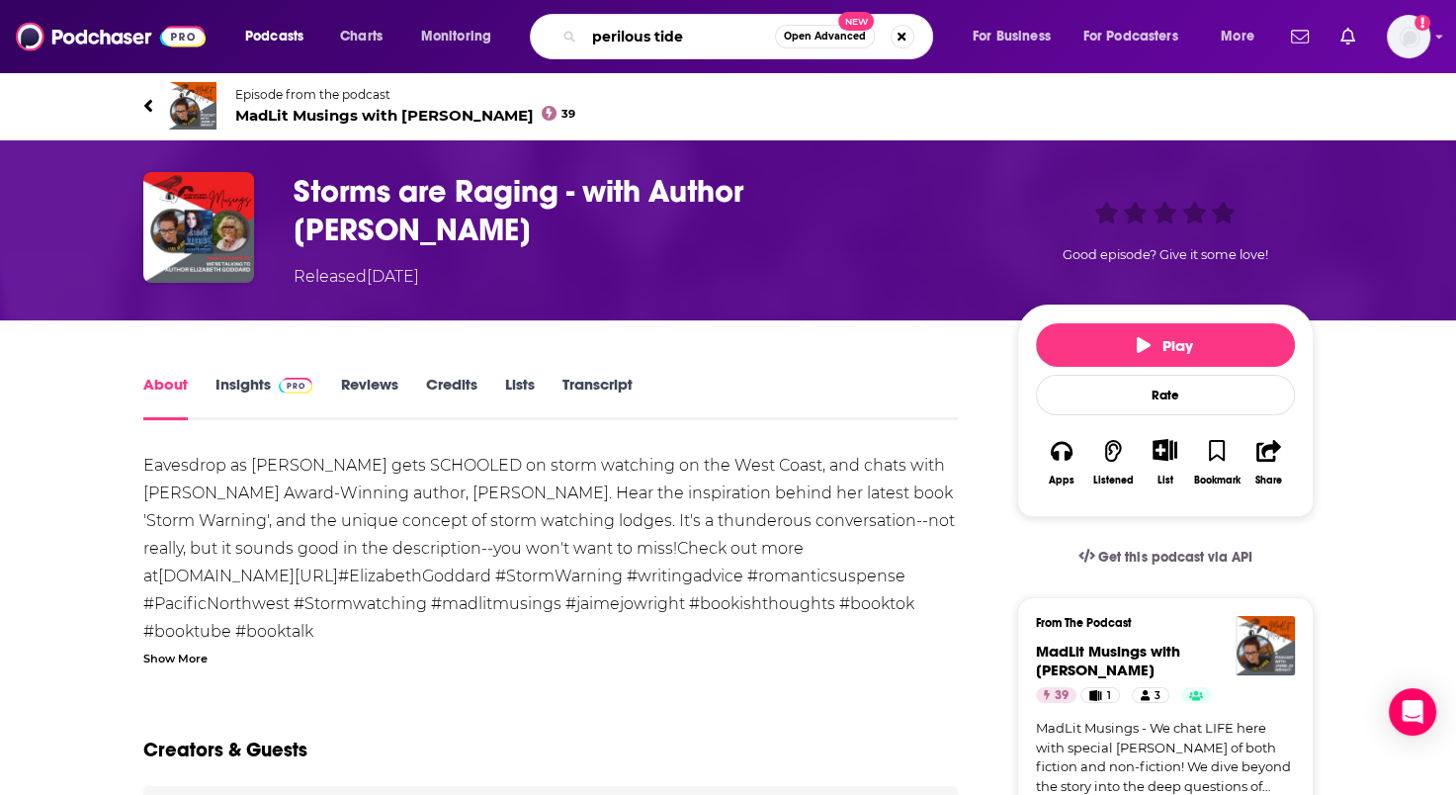
type input "perilous tides"
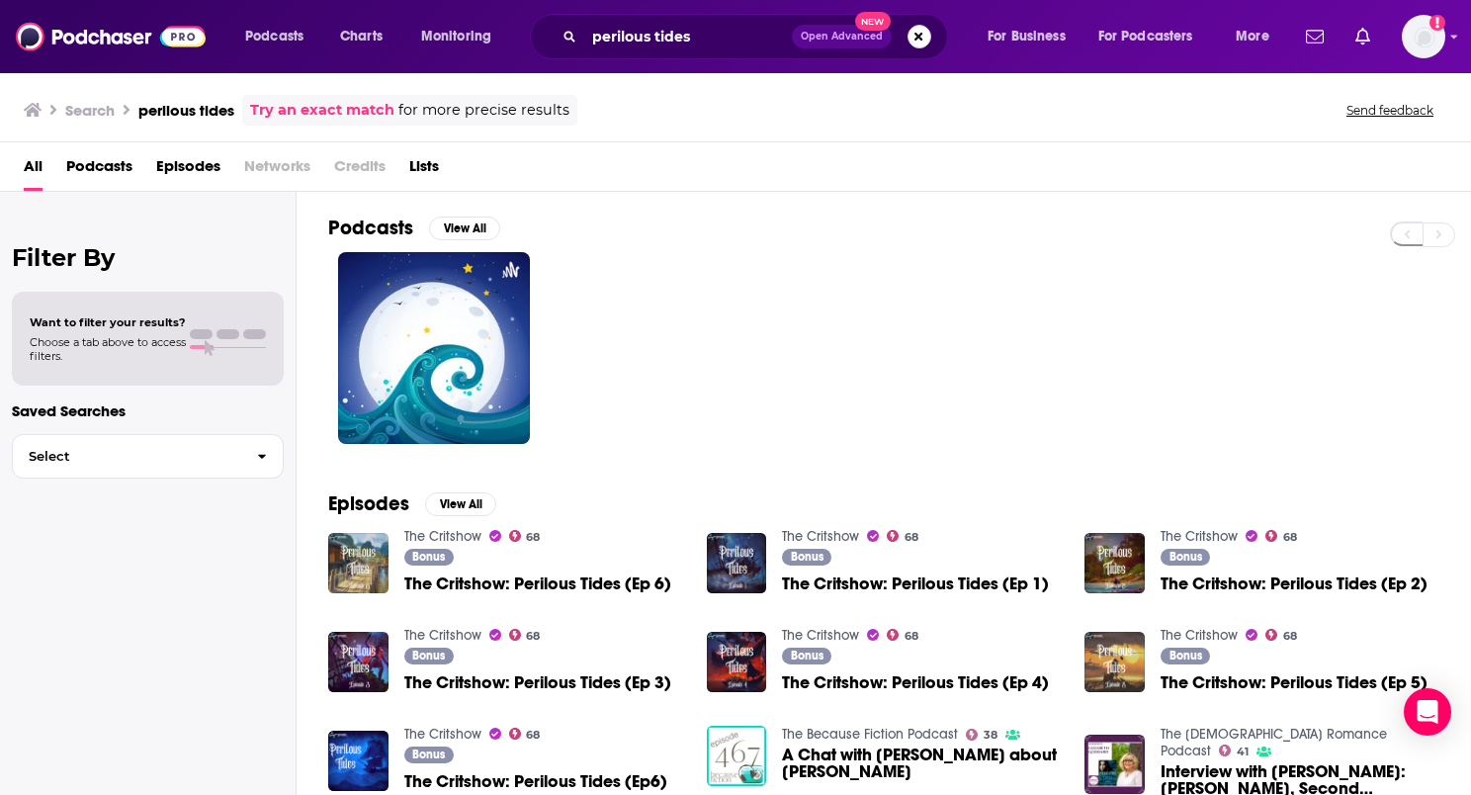
click at [928, 39] on button "Search podcasts, credits, & more..." at bounding box center [919, 37] width 24 height 24
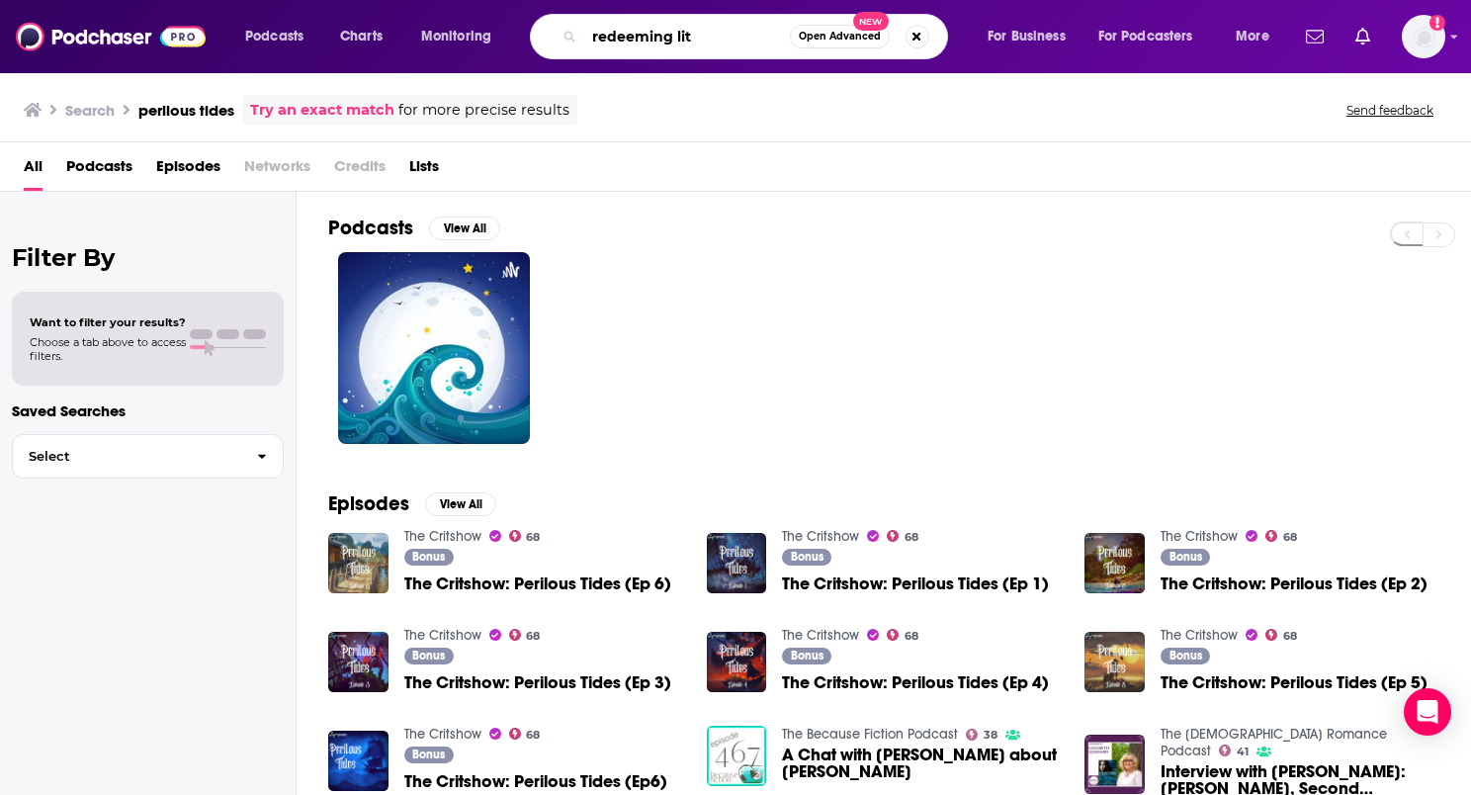
type input "redeeming lit"
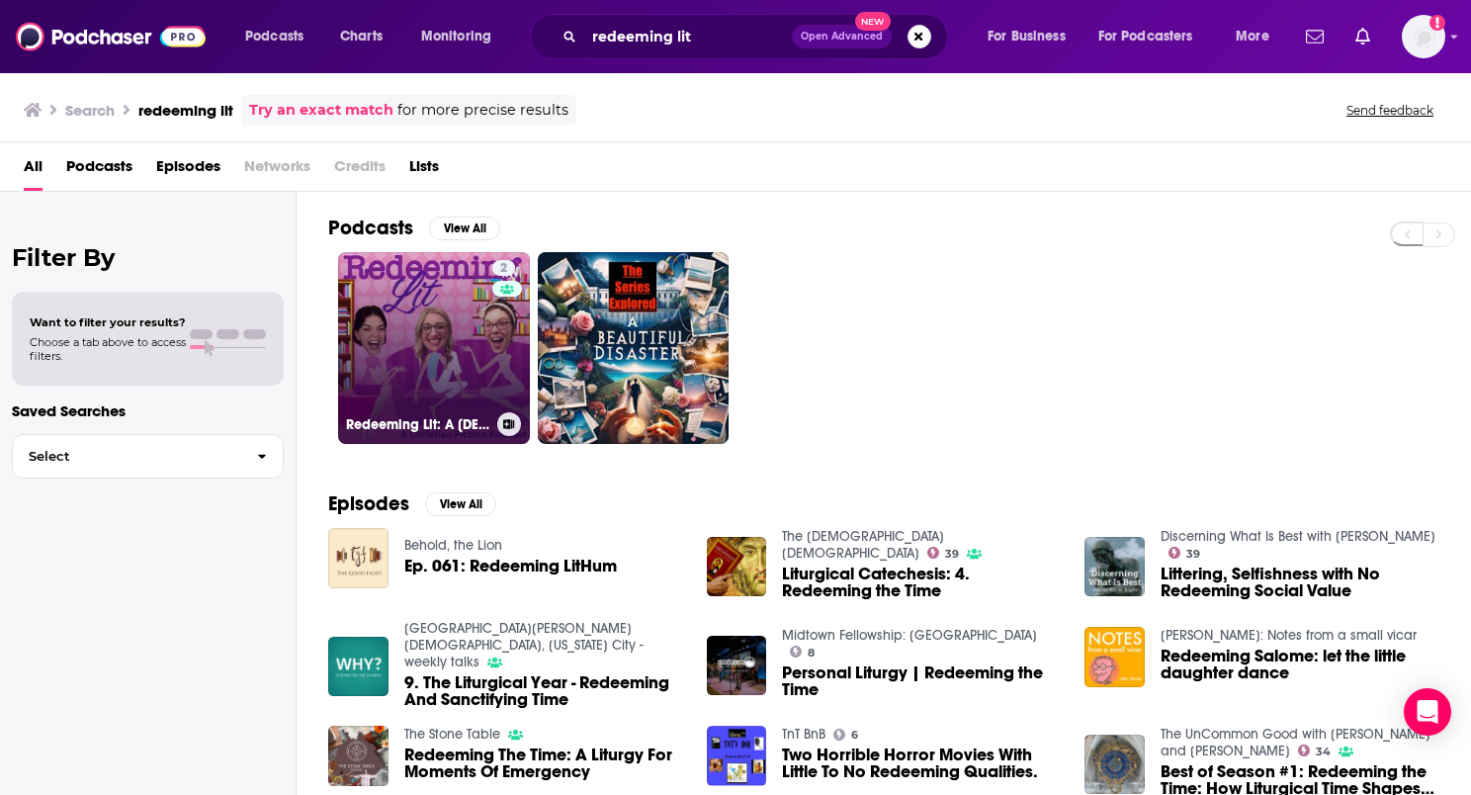
click at [419, 387] on link "2 Redeeming Lit: A Christian Fiction Podcast" at bounding box center [434, 348] width 192 height 192
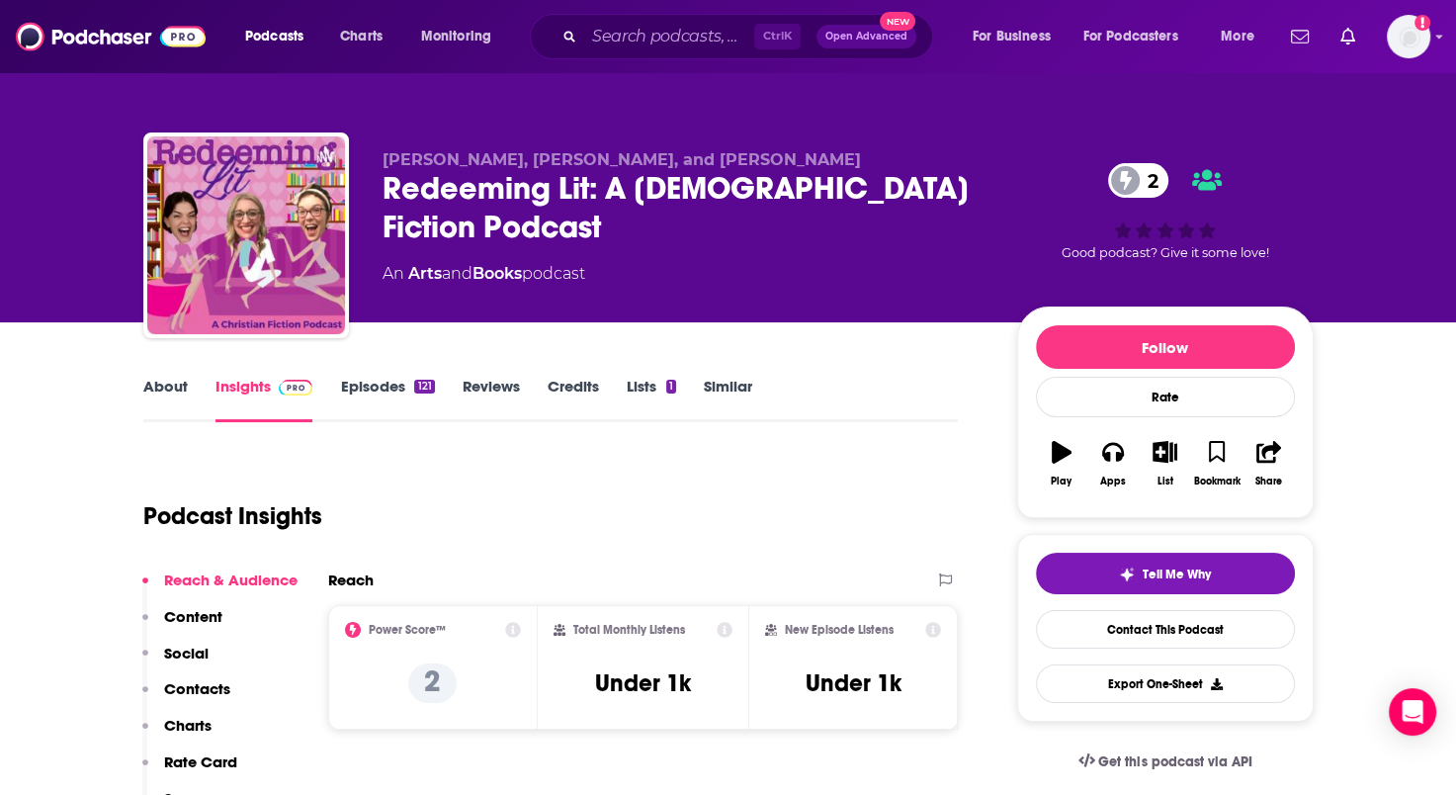
click at [367, 390] on link "Episodes 121" at bounding box center [387, 399] width 94 height 45
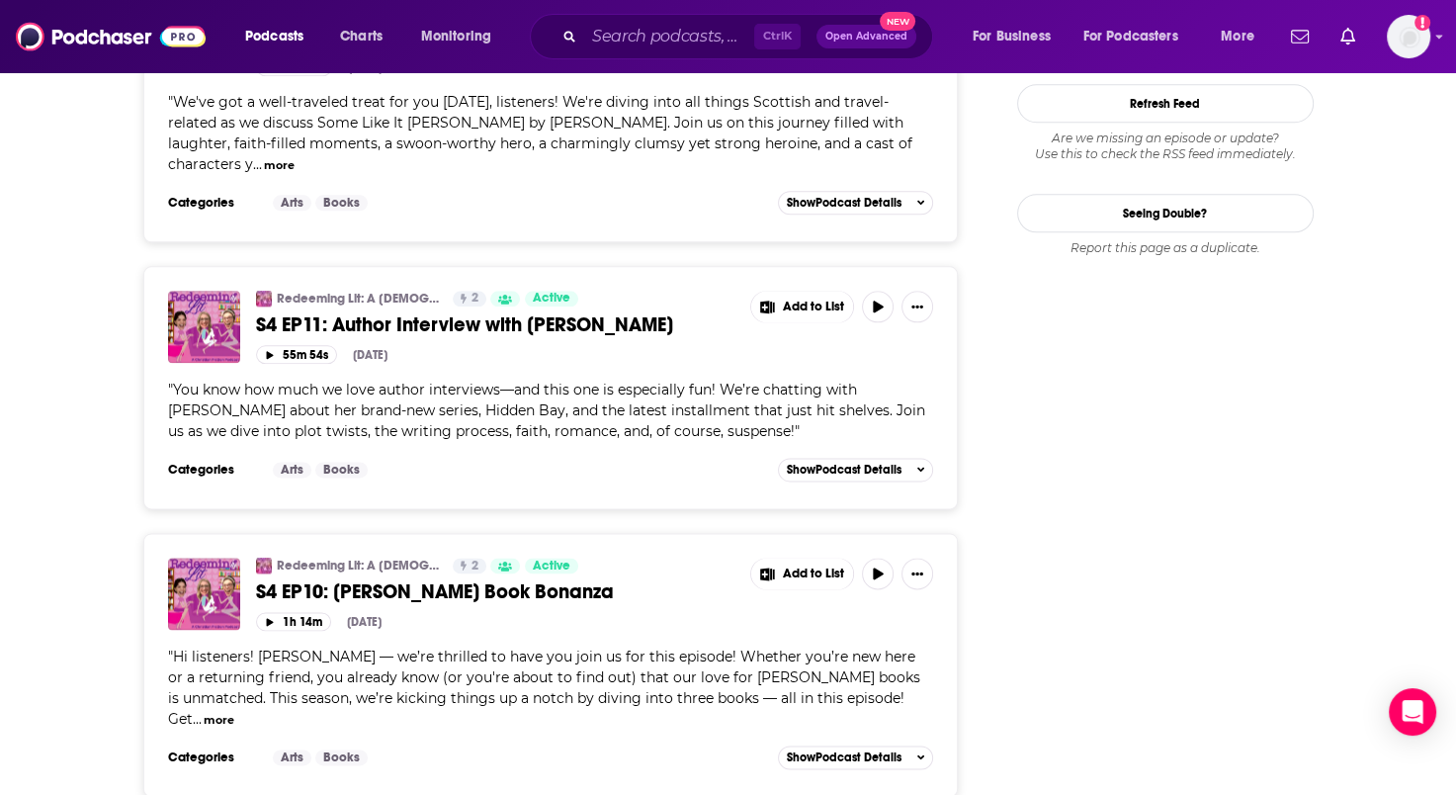
scroll to position [2273, 0]
click at [425, 311] on span "S4 EP11: Author Interview with Elizabeth Goddard" at bounding box center [464, 323] width 417 height 25
